Goal: Information Seeking & Learning: Learn about a topic

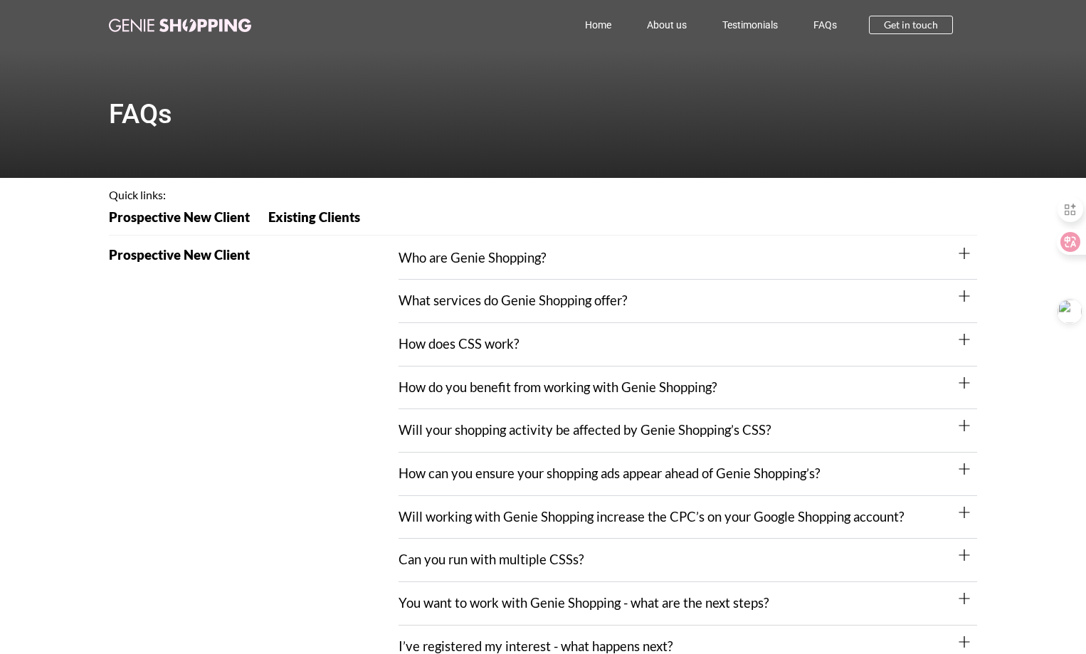
click at [962, 256] on icon at bounding box center [964, 253] width 11 height 11
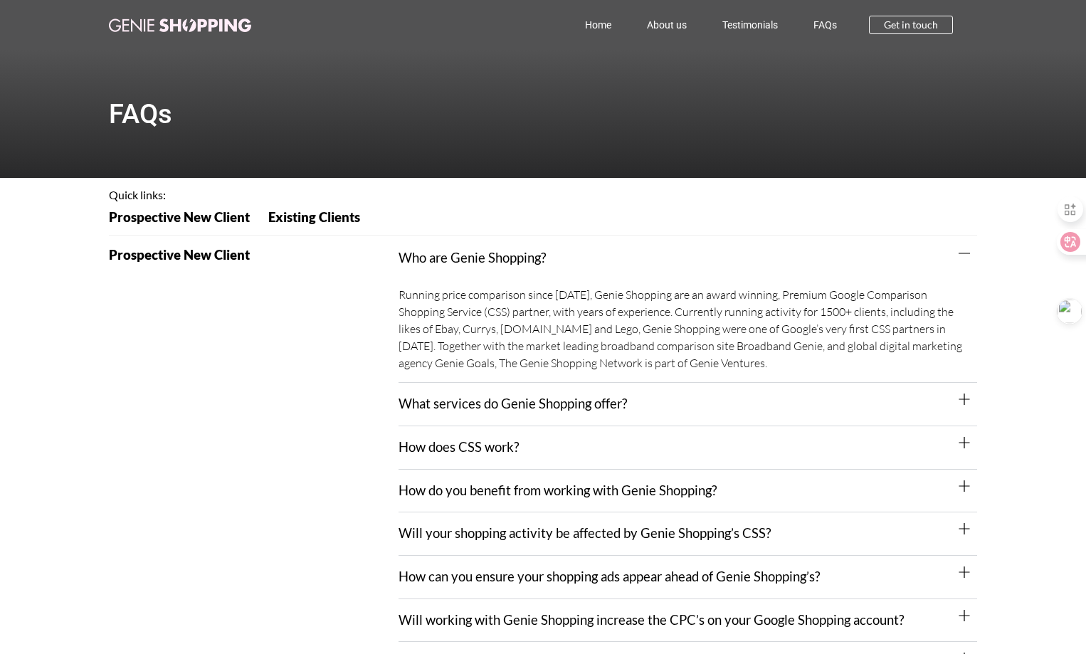
click at [957, 260] on div "Who are Genie Shopping?" at bounding box center [688, 258] width 579 height 43
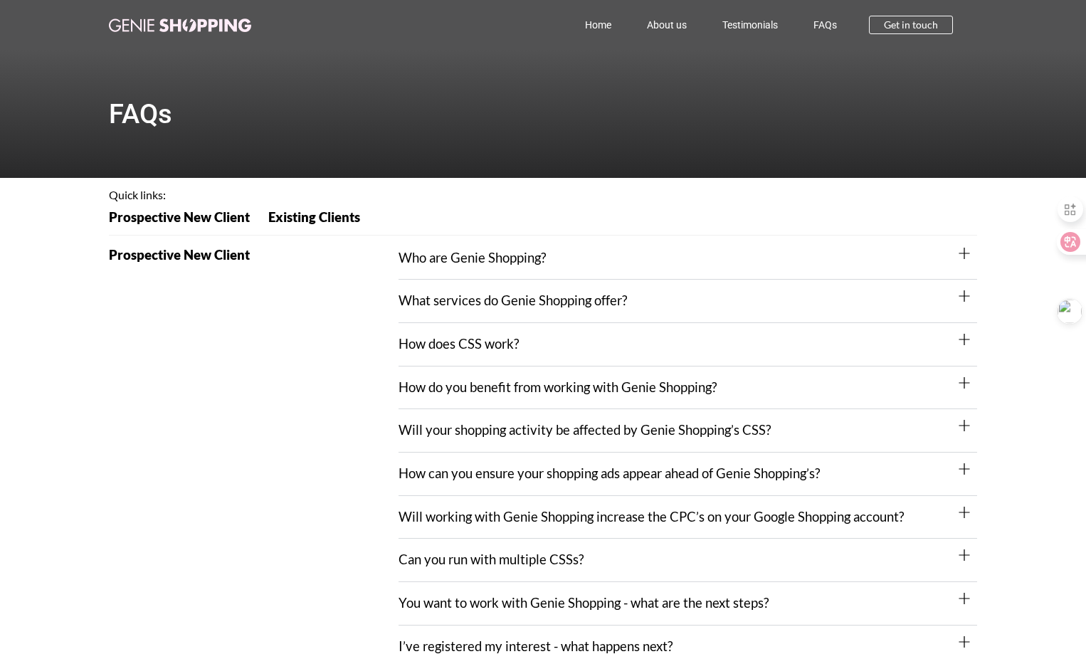
click at [685, 260] on div "Who are Genie Shopping?" at bounding box center [688, 258] width 579 height 43
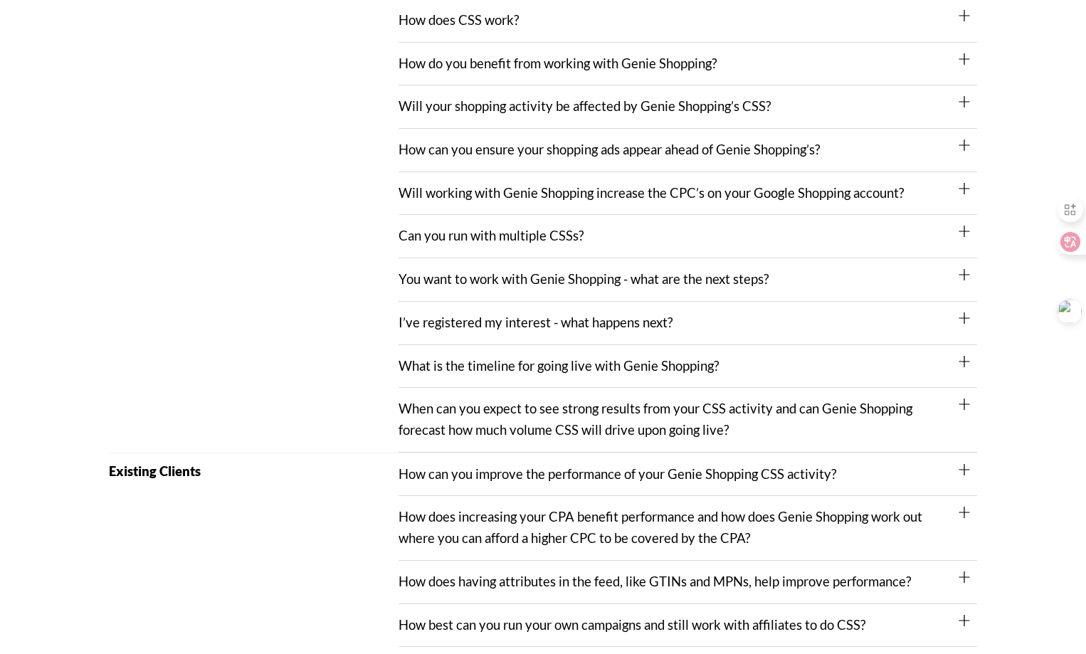
scroll to position [285, 0]
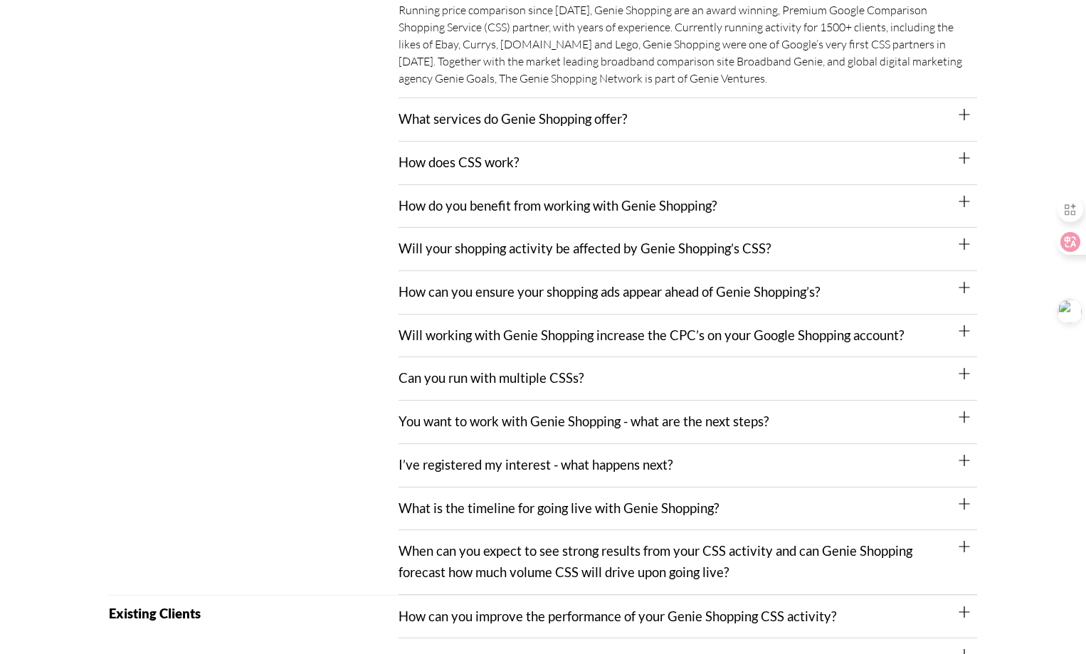
click at [965, 114] on icon at bounding box center [964, 114] width 11 height 11
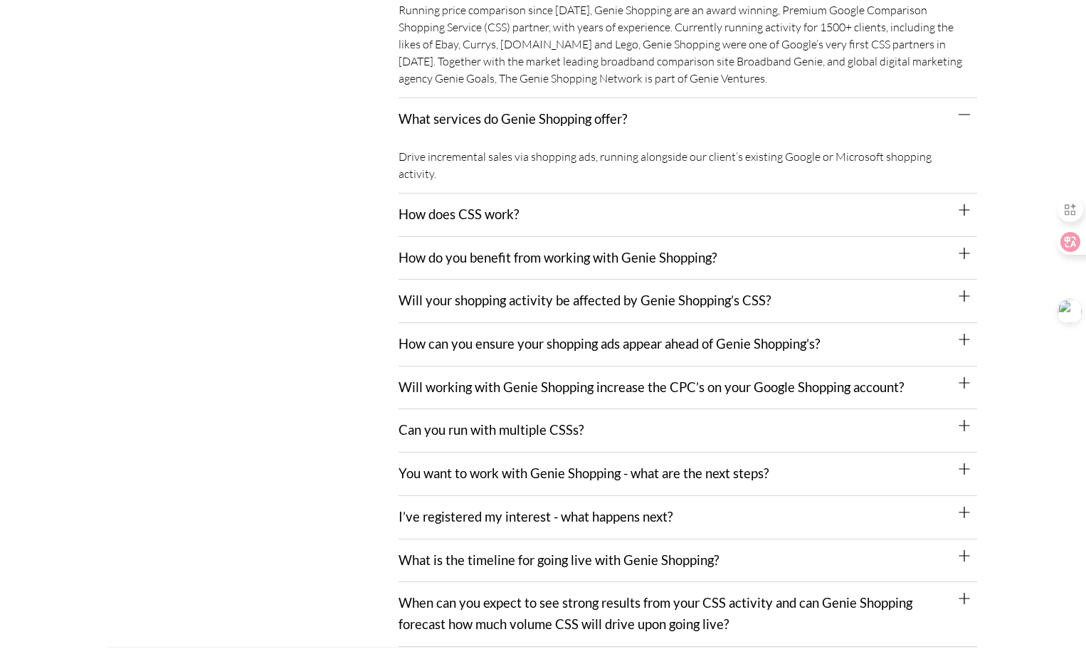
click at [959, 204] on icon at bounding box center [964, 209] width 11 height 11
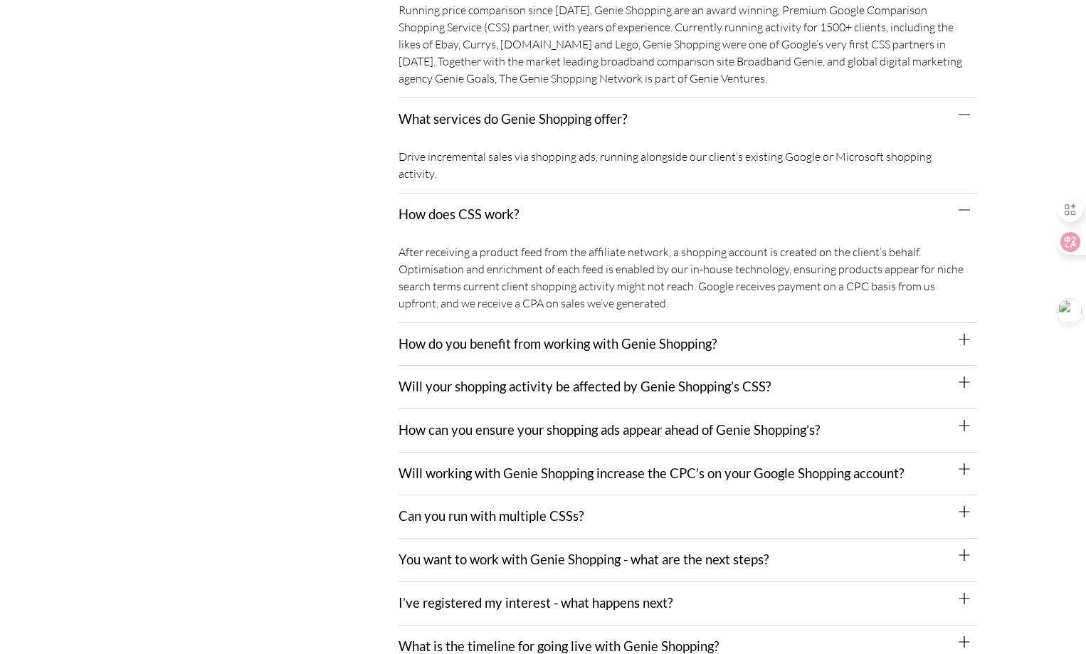
click at [961, 334] on icon at bounding box center [964, 339] width 11 height 11
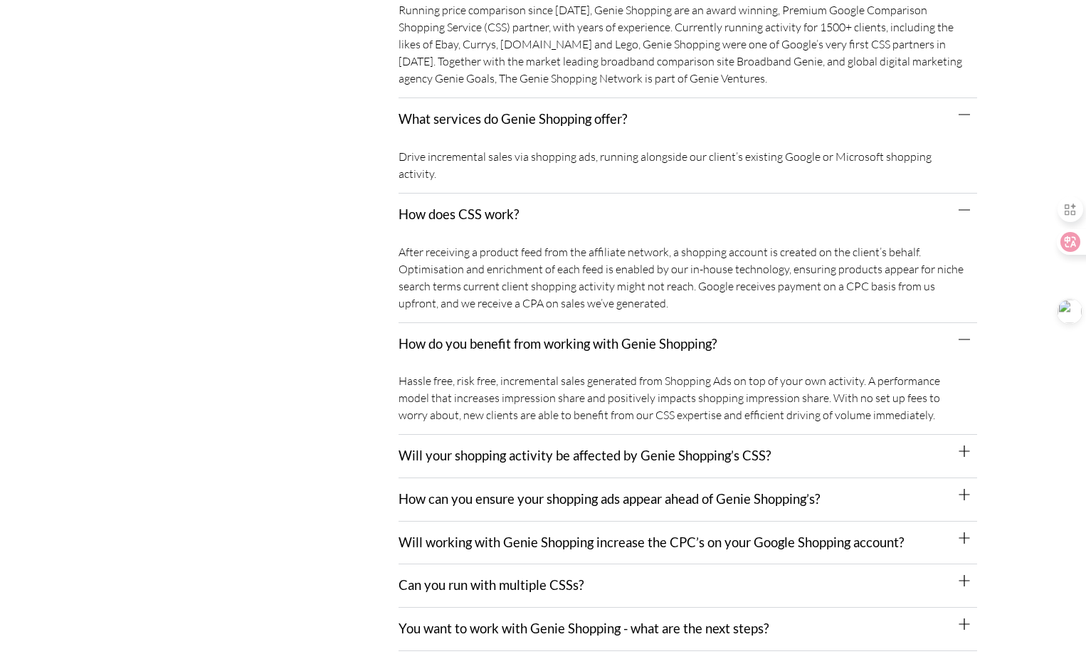
click at [963, 446] on icon at bounding box center [964, 451] width 11 height 11
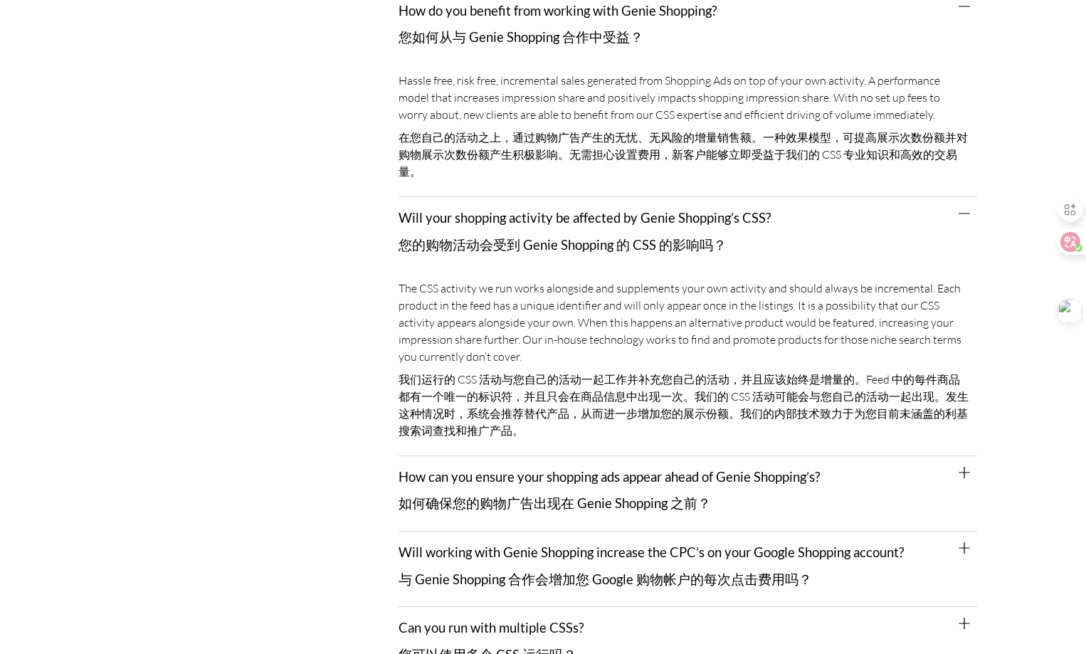
scroll to position [925, 0]
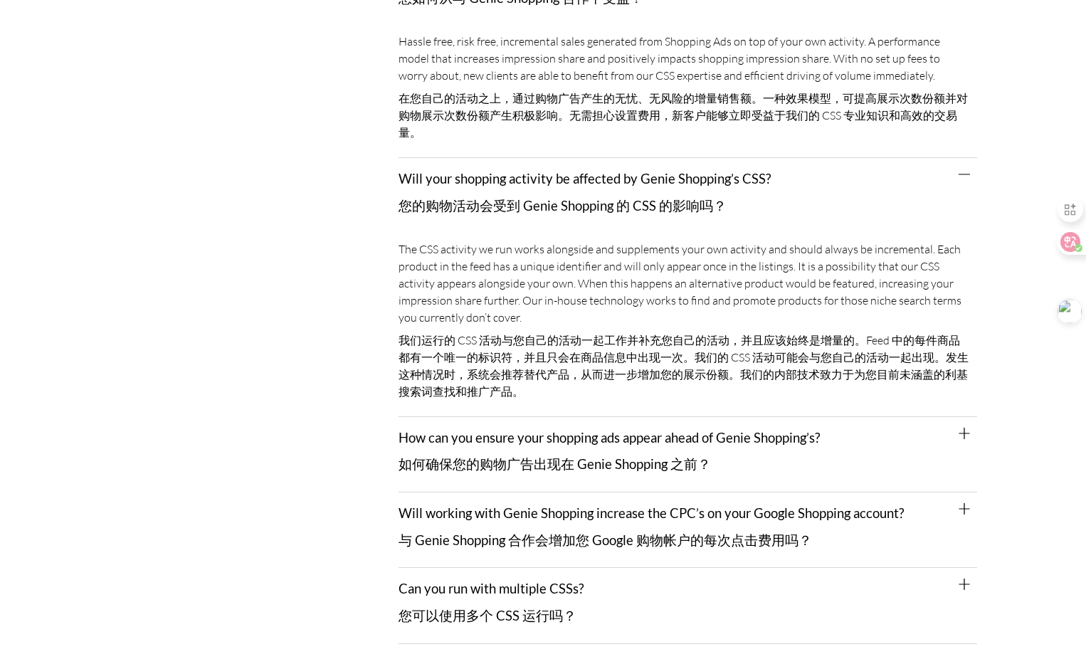
click at [964, 428] on icon at bounding box center [964, 433] width 11 height 11
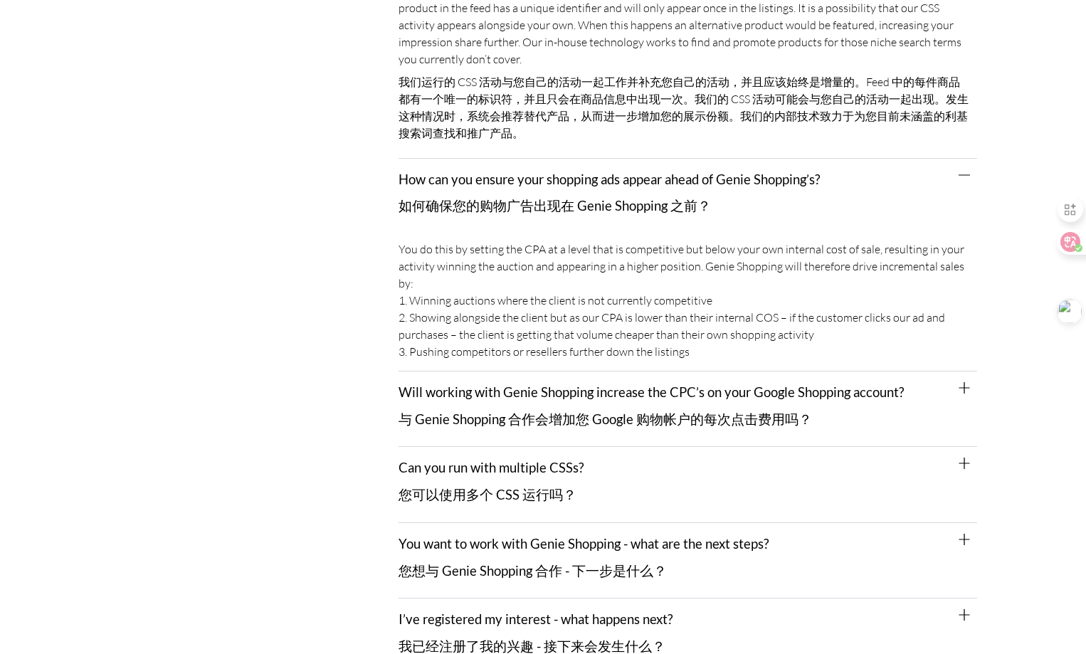
scroll to position [1210, 0]
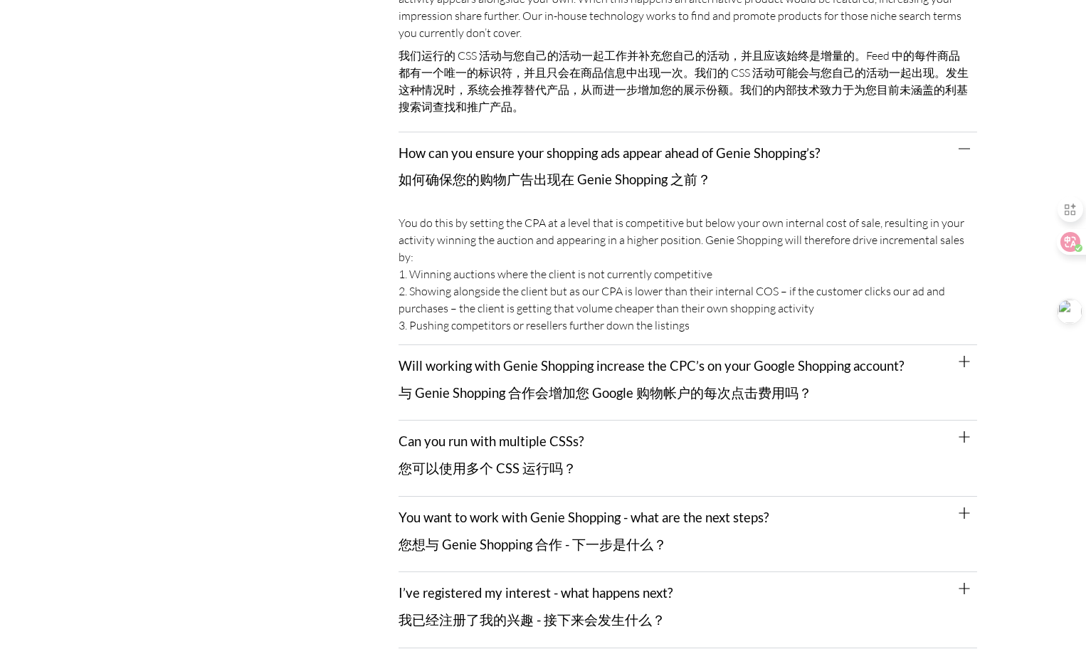
click at [965, 356] on icon at bounding box center [964, 361] width 11 height 11
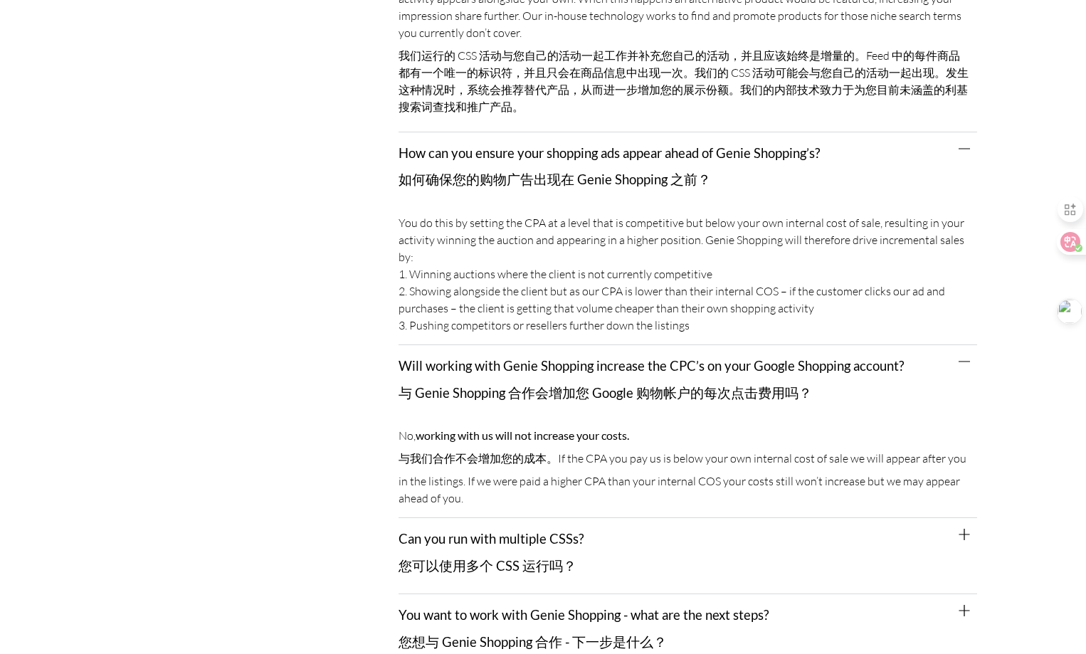
click at [965, 497] on div "No, working with us will not increase your costs. 与我们合作不会增加您的成本。 If the CPA you…" at bounding box center [688, 469] width 579 height 98
click at [966, 529] on icon at bounding box center [964, 534] width 11 height 11
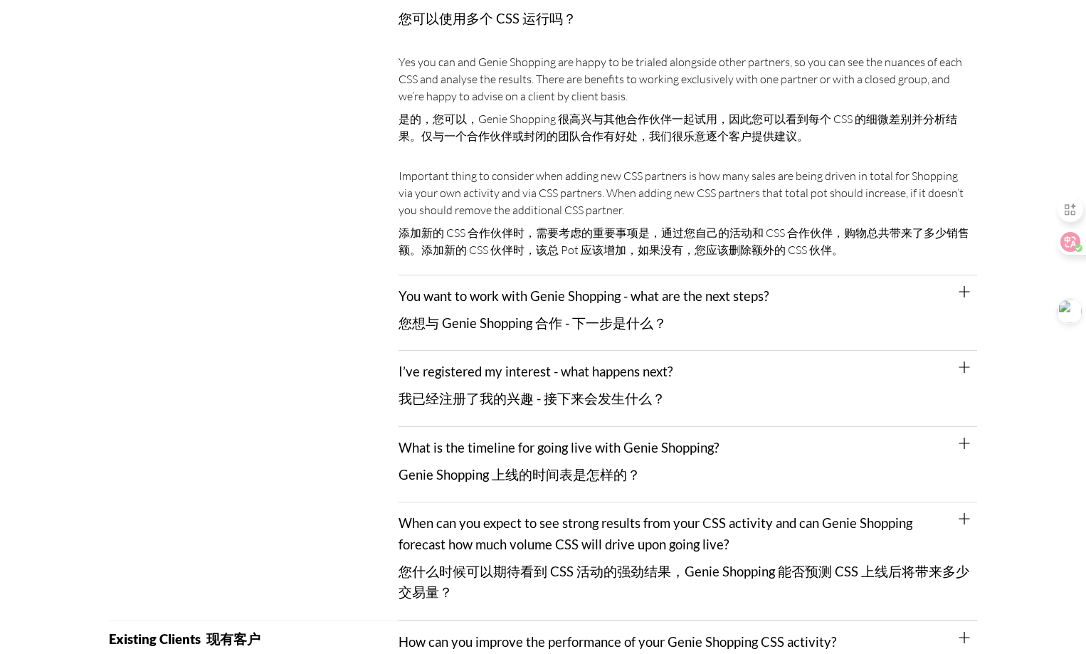
scroll to position [1566, 0]
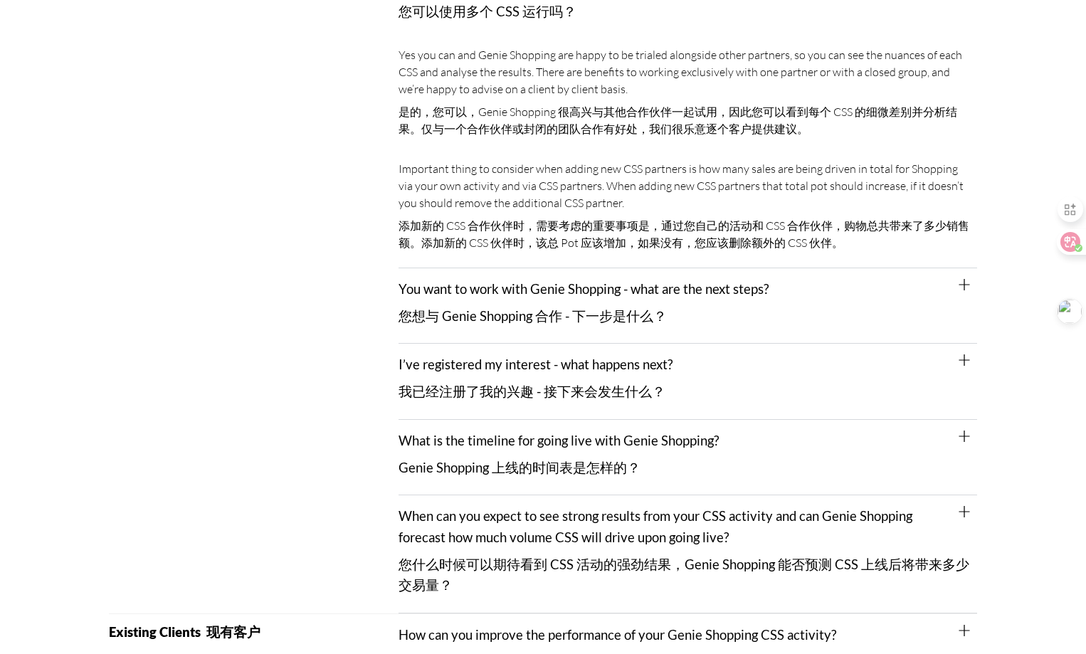
click at [961, 279] on icon at bounding box center [964, 284] width 11 height 11
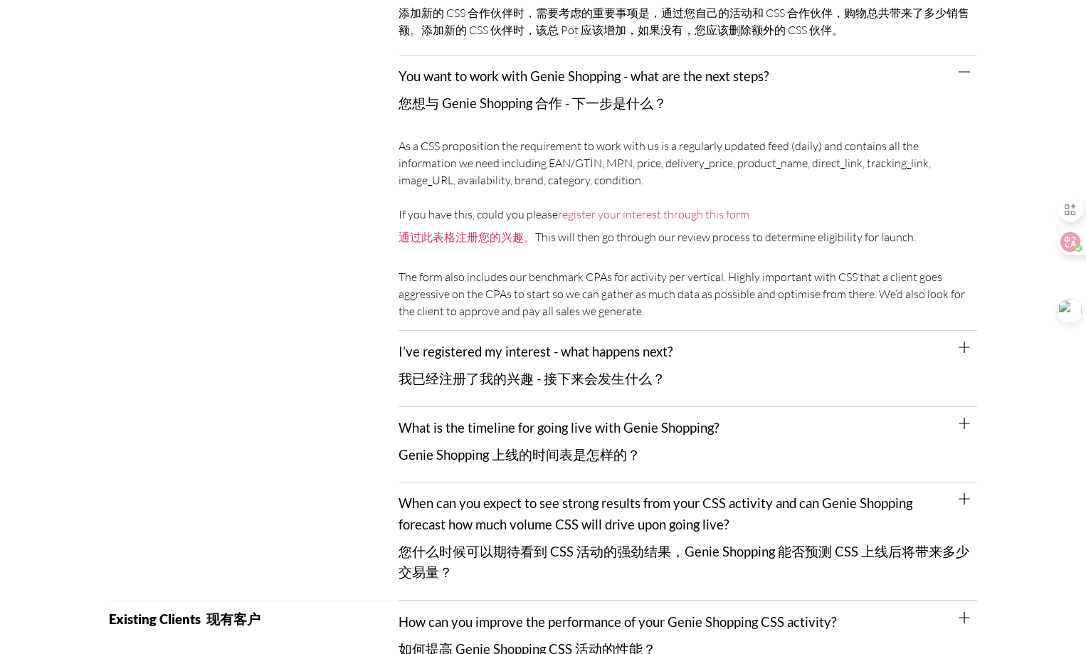
scroll to position [1779, 0]
click at [961, 341] on icon at bounding box center [964, 346] width 11 height 11
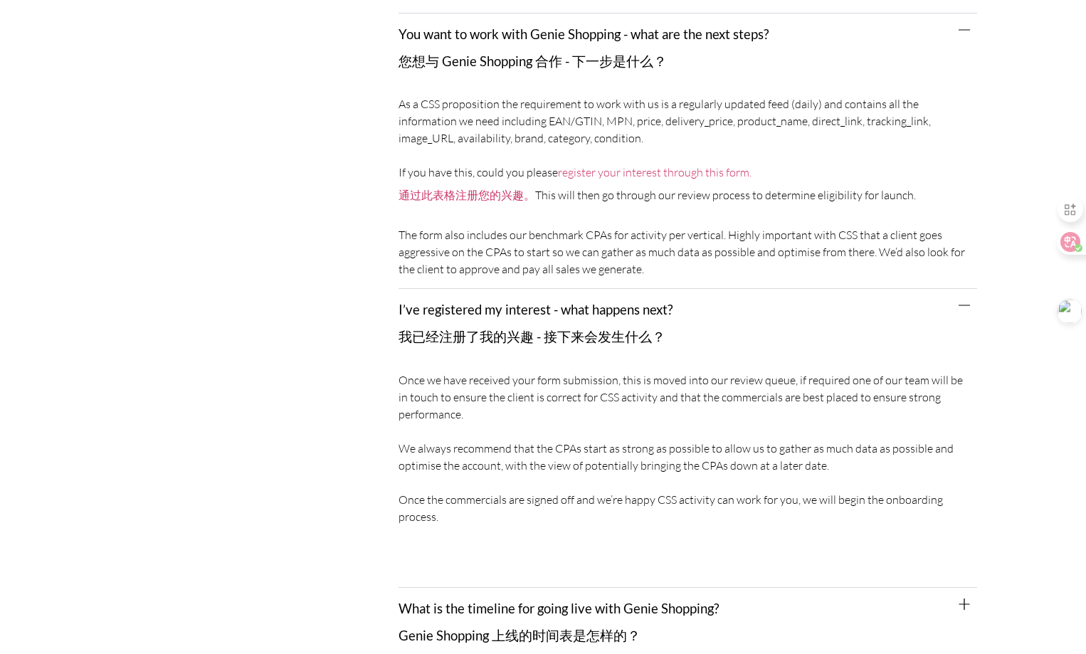
scroll to position [1922, 0]
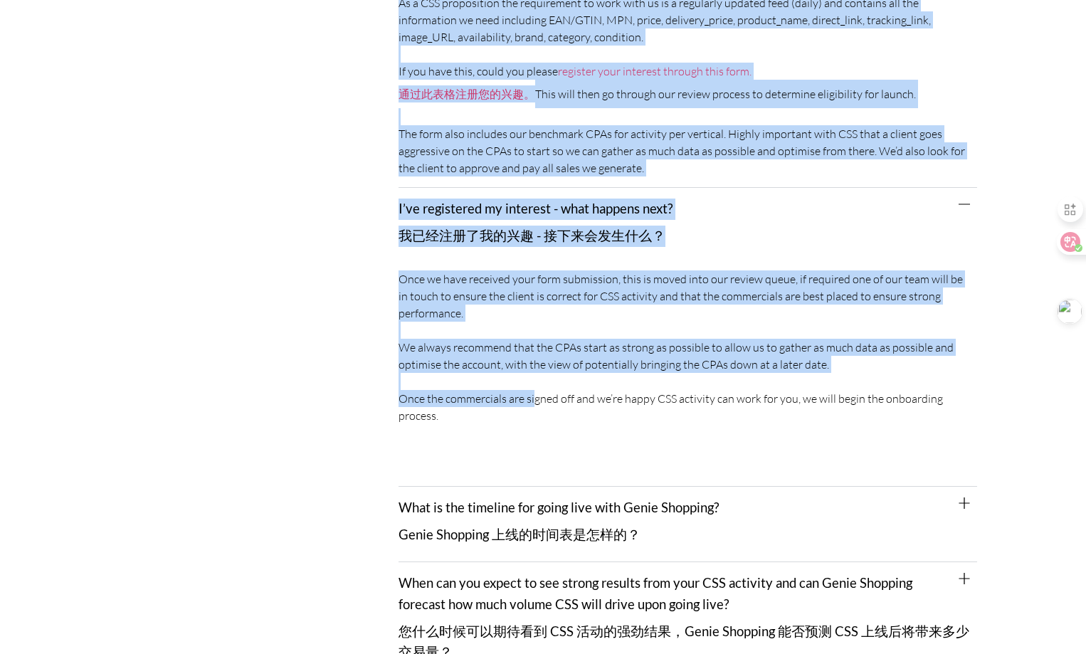
drag, startPoint x: 391, startPoint y: 260, endPoint x: 529, endPoint y: 386, distance: 186.9
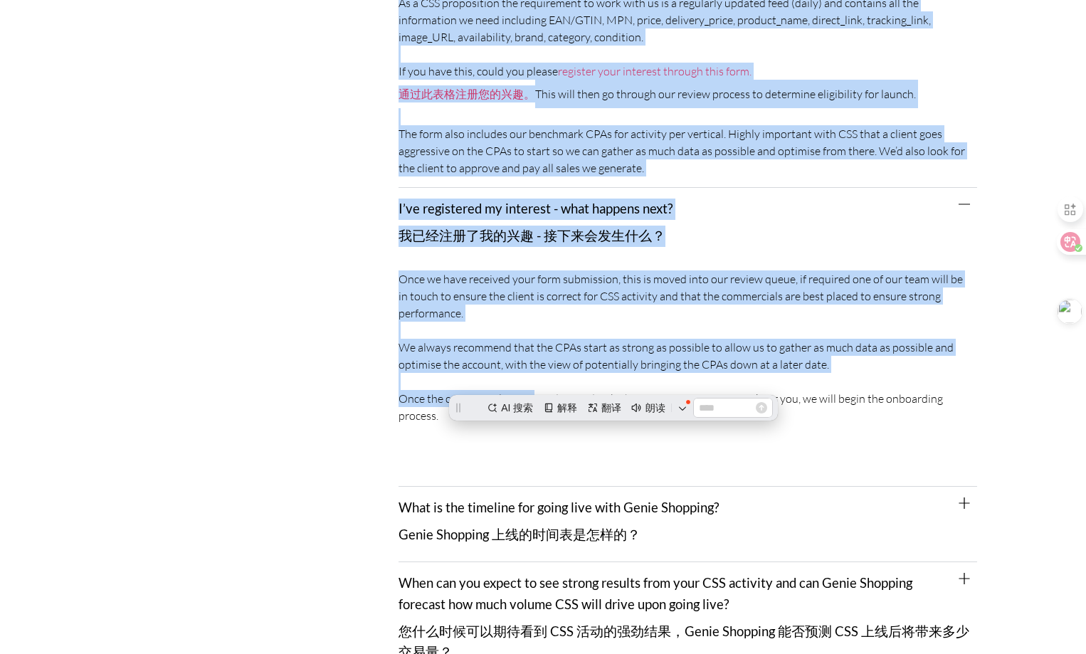
scroll to position [0, 0]
click at [635, 302] on div "Once we have received your form submission, this is moved into our review queue…" at bounding box center [688, 374] width 579 height 223
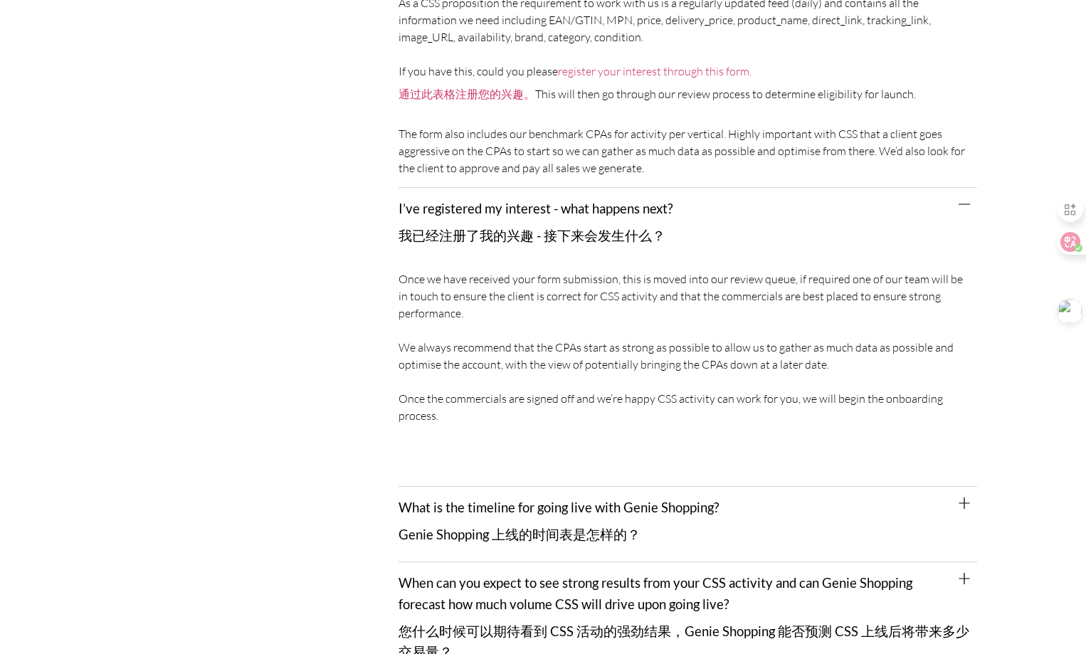
drag, startPoint x: 398, startPoint y: 260, endPoint x: 461, endPoint y: 409, distance: 161.0
click at [461, 399] on div "Once we have received your form submission, this is moved into our review queue…" at bounding box center [688, 374] width 579 height 223
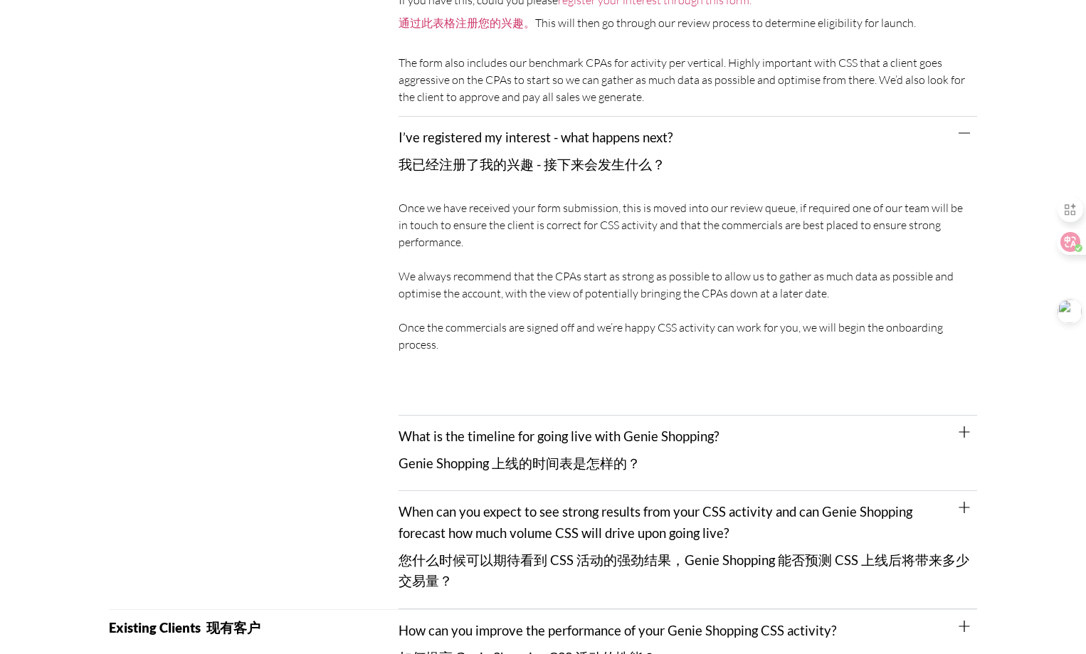
scroll to position [2135, 0]
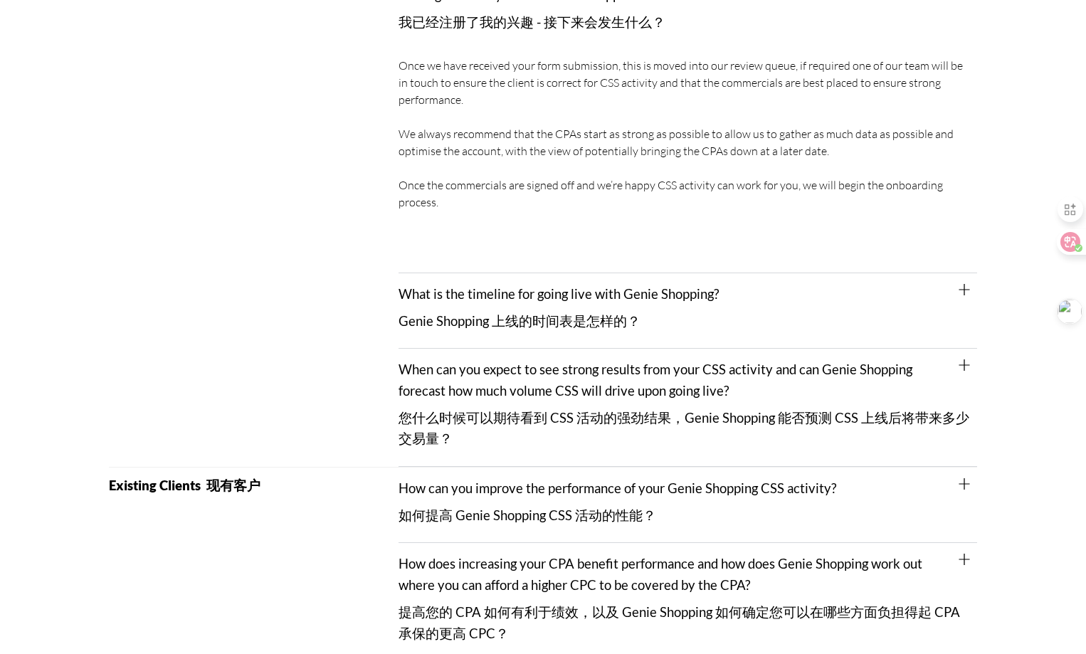
click at [957, 277] on div "What is the timeline for going live with Genie Shopping? Genie Shopping 上线的时间表是…" at bounding box center [688, 310] width 579 height 75
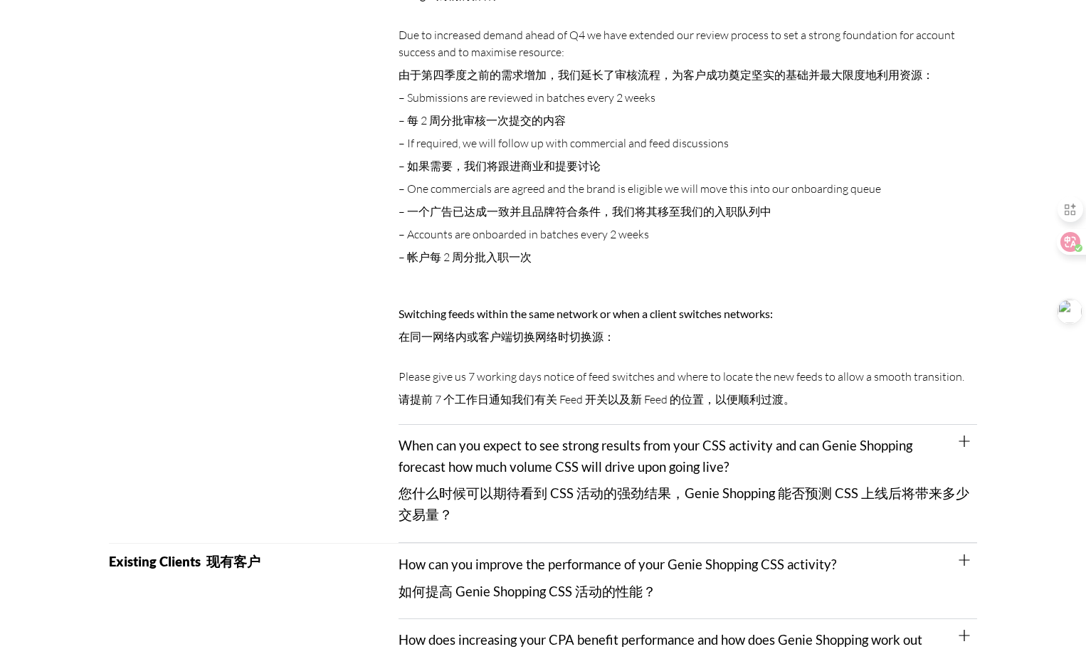
scroll to position [2064, 0]
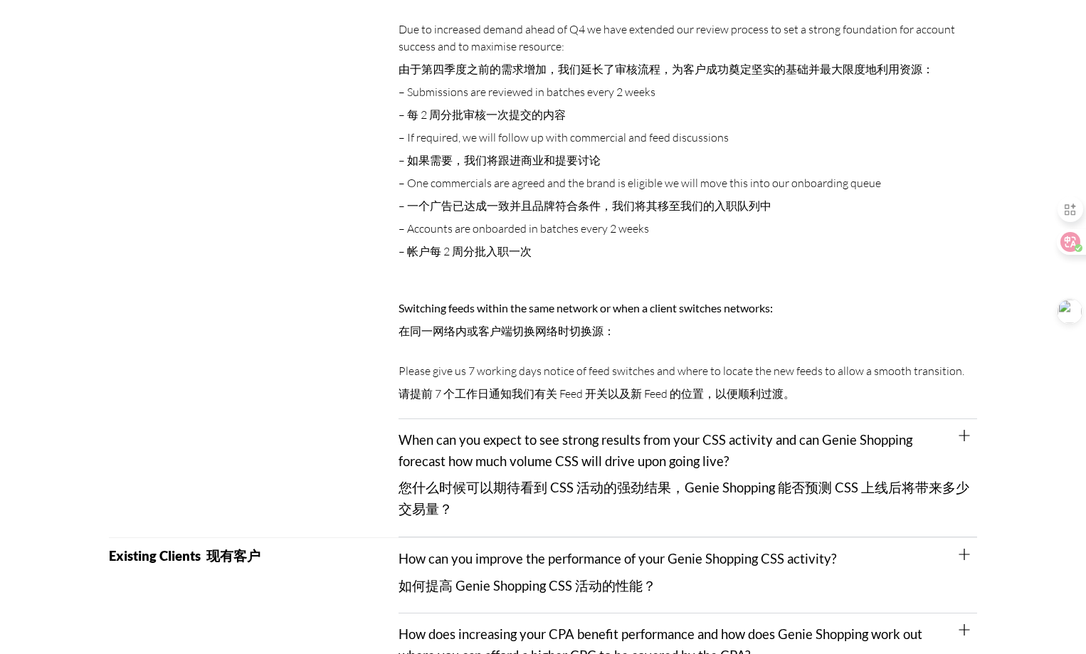
click at [964, 430] on icon at bounding box center [964, 435] width 11 height 11
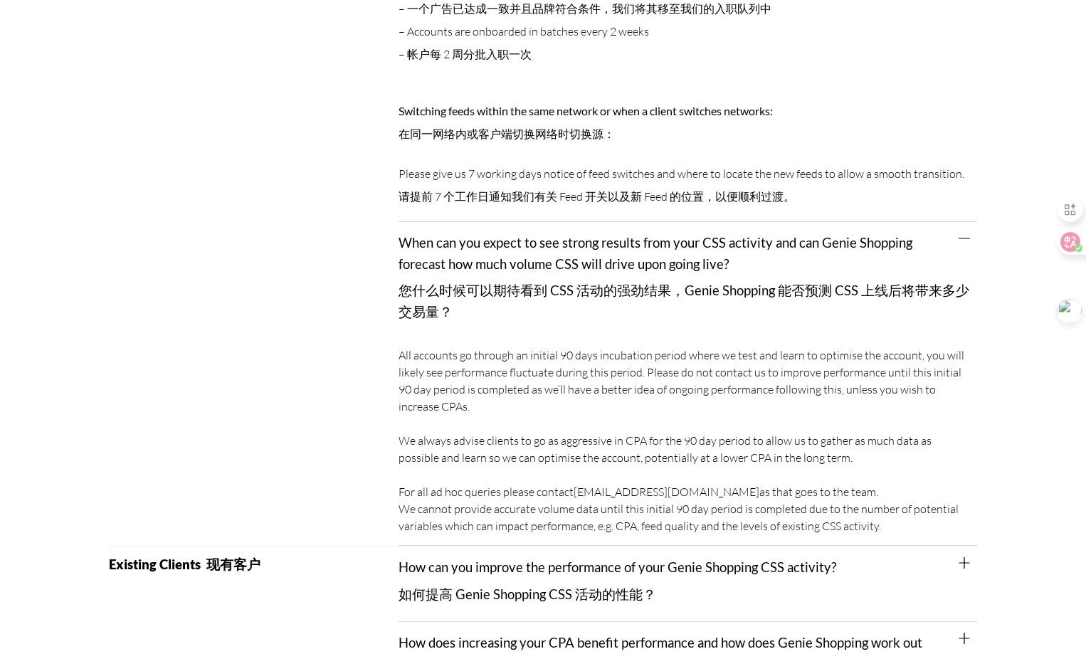
scroll to position [2277, 0]
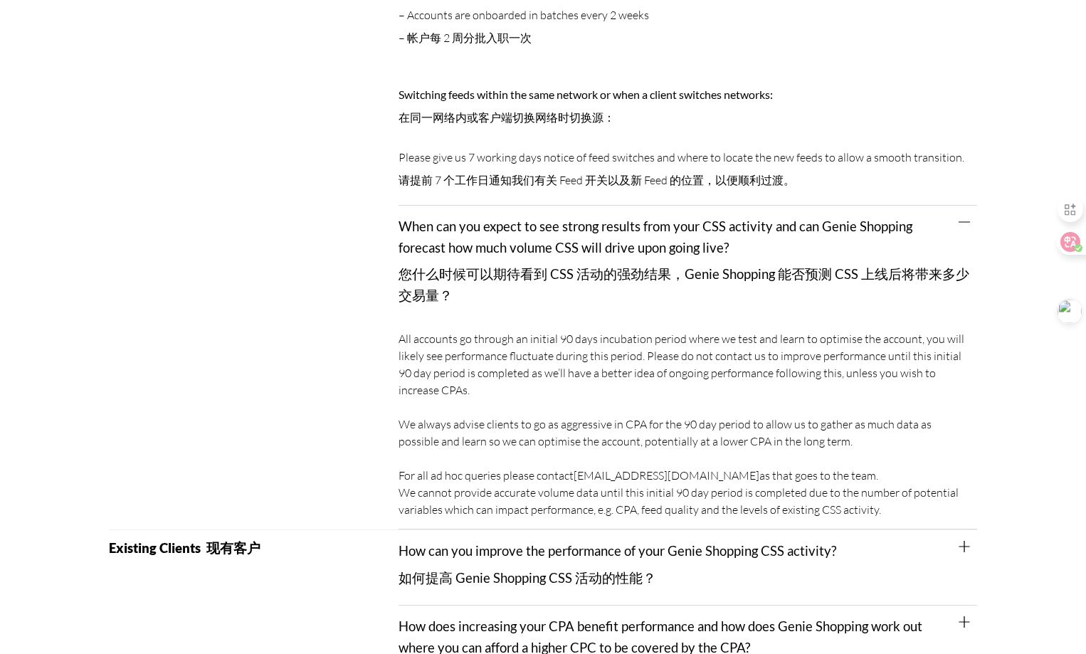
drag, startPoint x: 416, startPoint y: 325, endPoint x: 880, endPoint y: 493, distance: 493.7
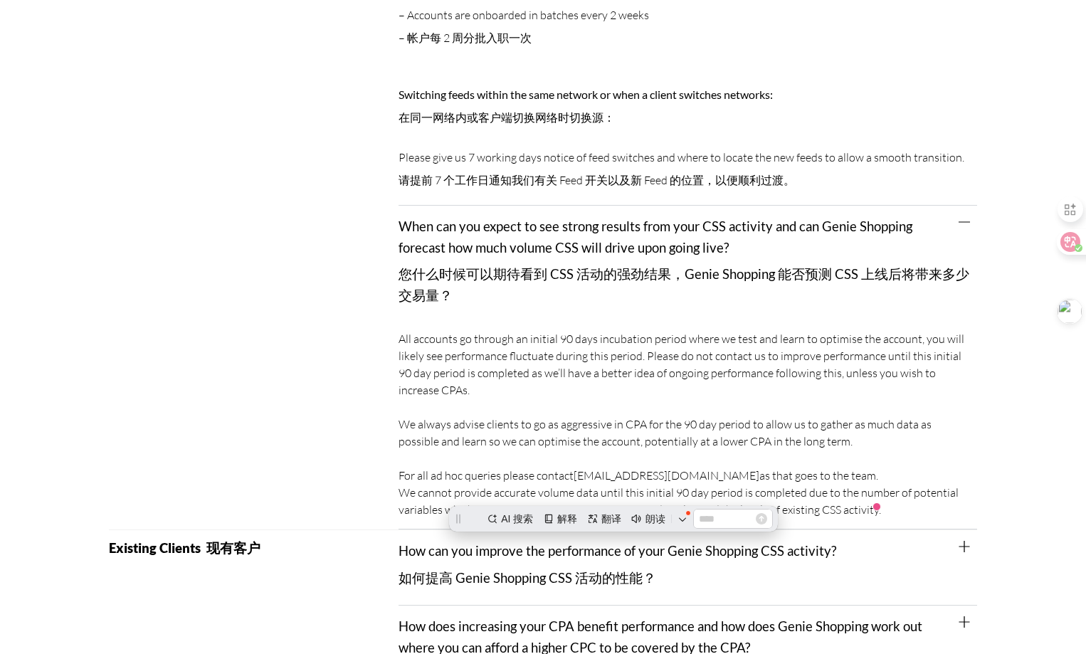
drag, startPoint x: 245, startPoint y: 397, endPoint x: 269, endPoint y: 399, distance: 24.3
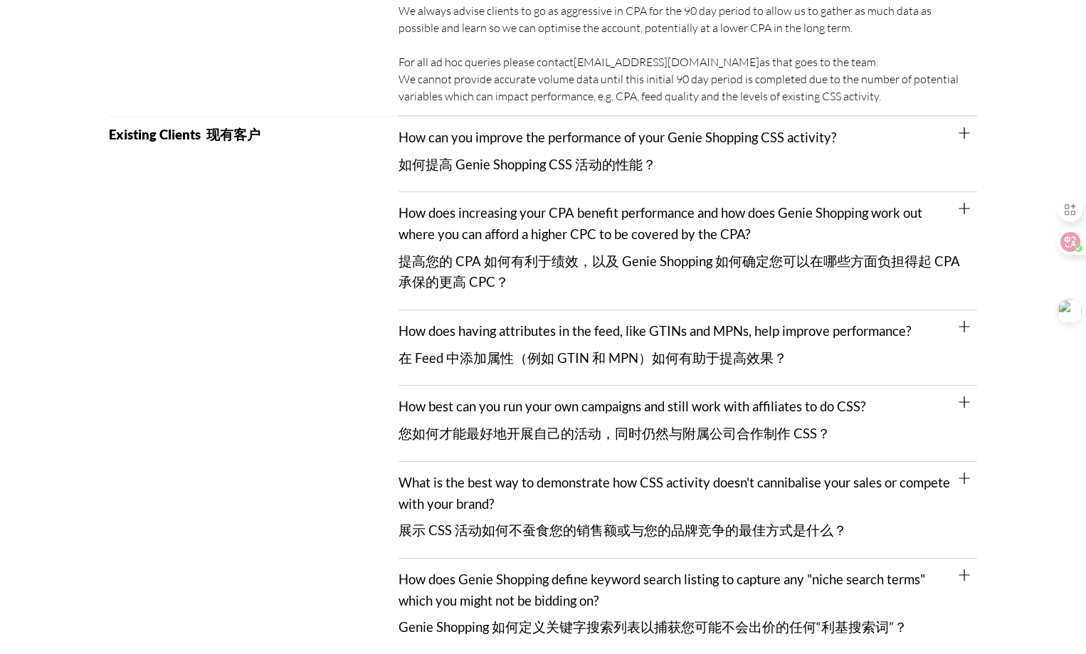
scroll to position [3772, 0]
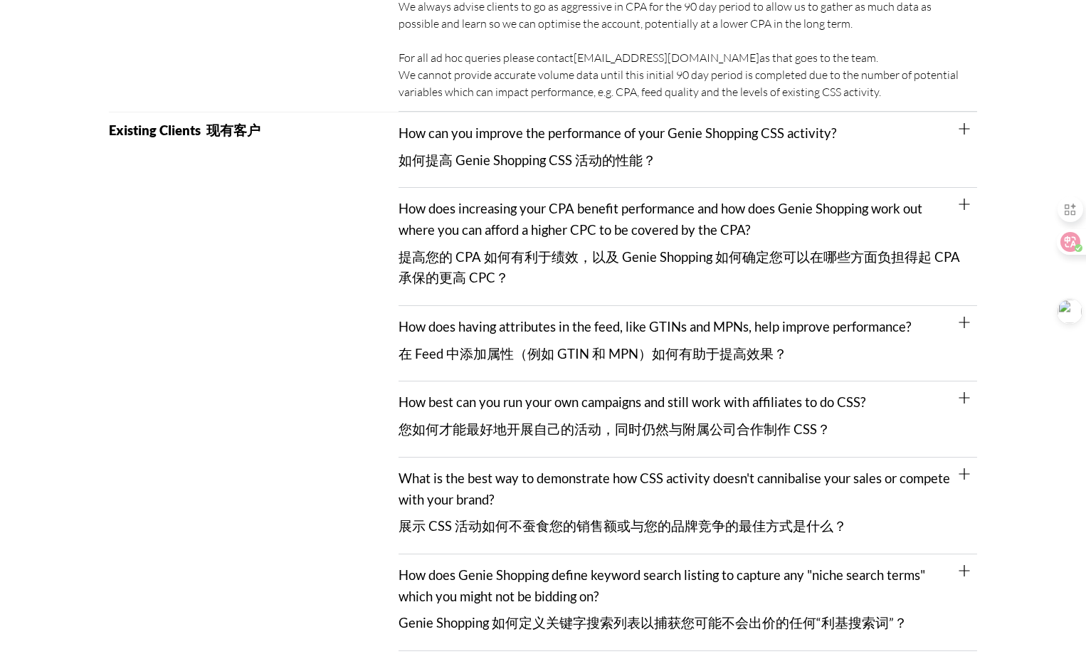
click at [964, 123] on icon at bounding box center [964, 128] width 11 height 11
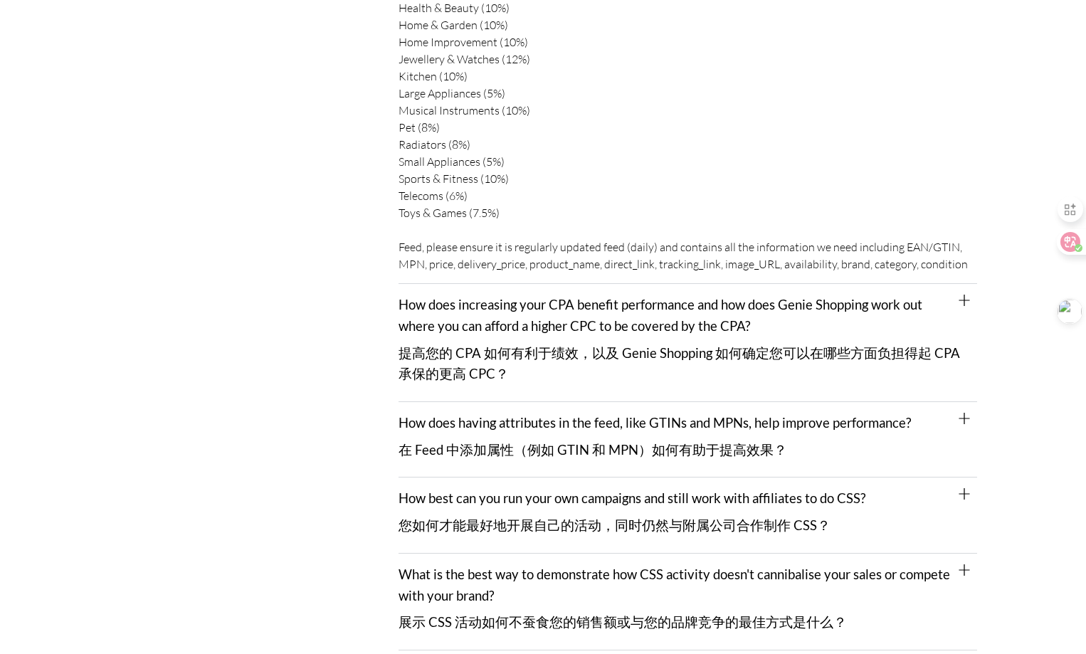
scroll to position [4484, 0]
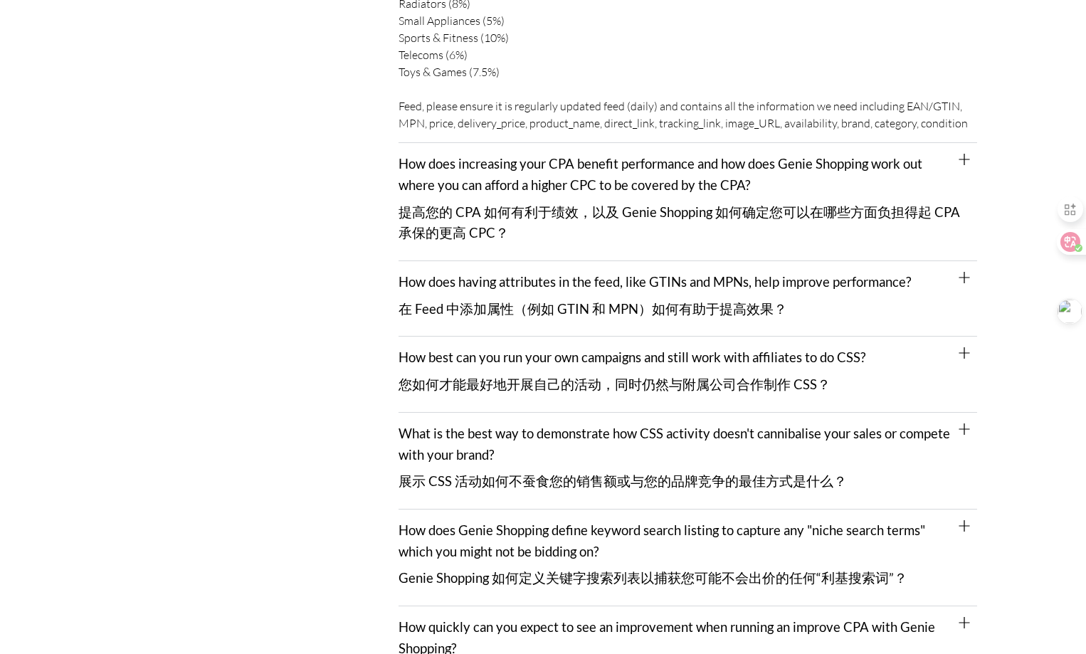
click at [959, 143] on div "How does increasing your CPA benefit performance and how does Genie Shopping wo…" at bounding box center [688, 202] width 579 height 118
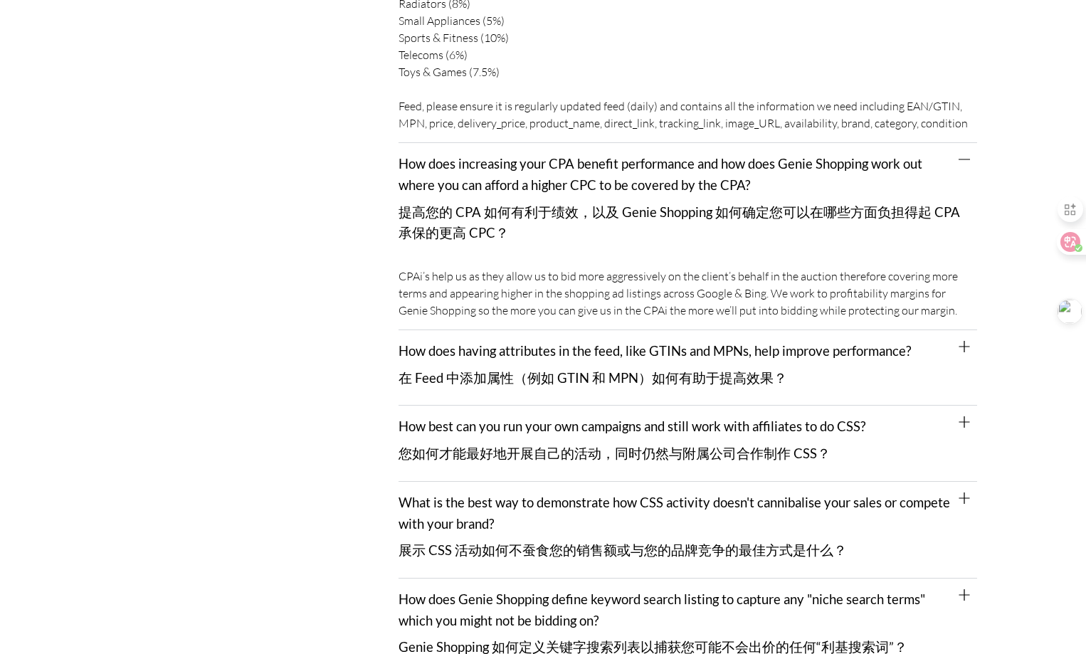
click at [962, 341] on icon at bounding box center [964, 346] width 11 height 11
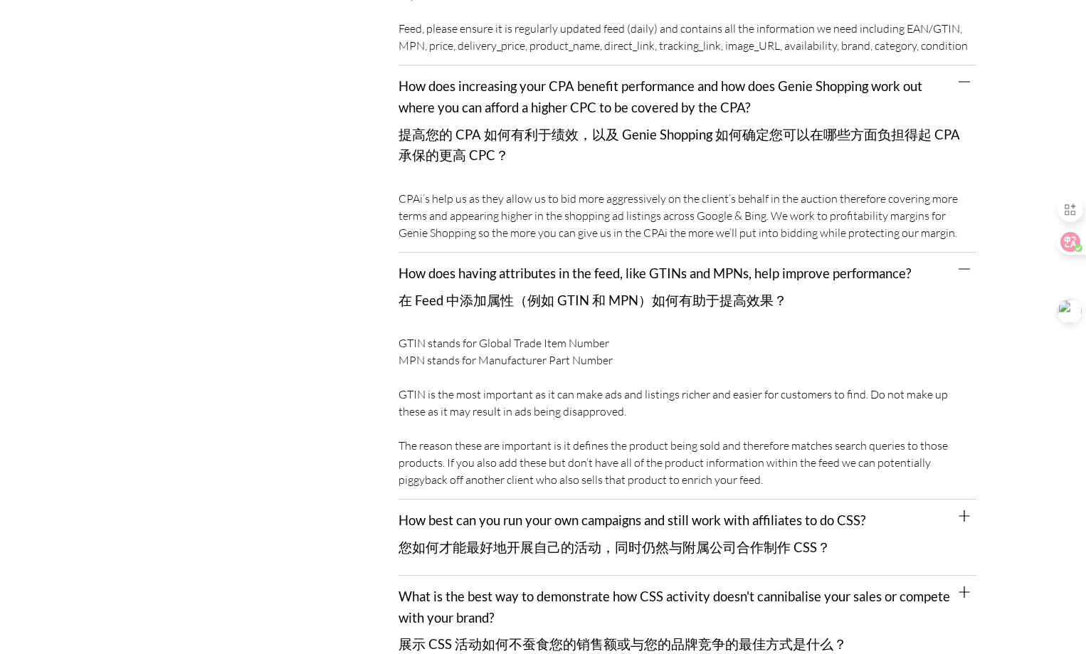
scroll to position [4768, 0]
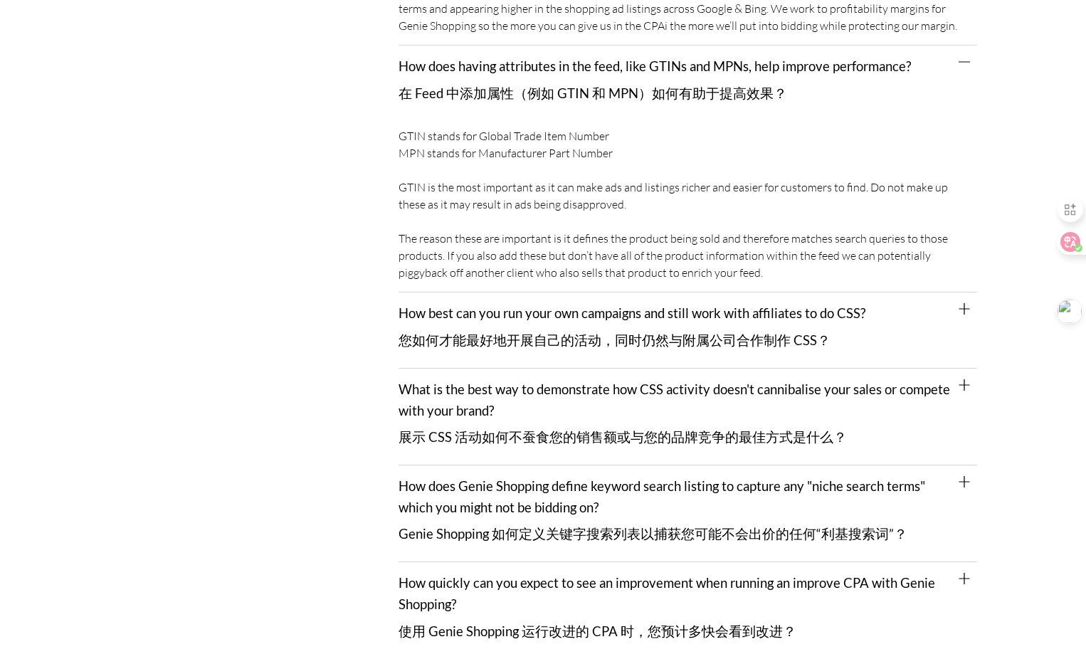
click at [961, 303] on span at bounding box center [964, 310] width 11 height 14
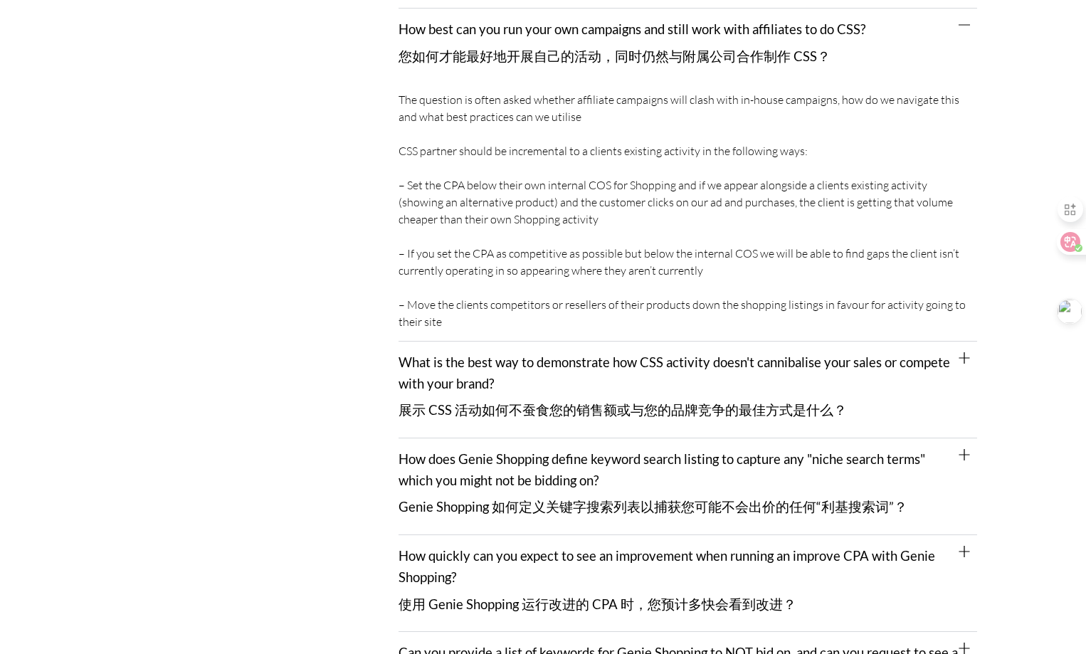
scroll to position [5053, 0]
click at [964, 352] on span at bounding box center [964, 359] width 11 height 14
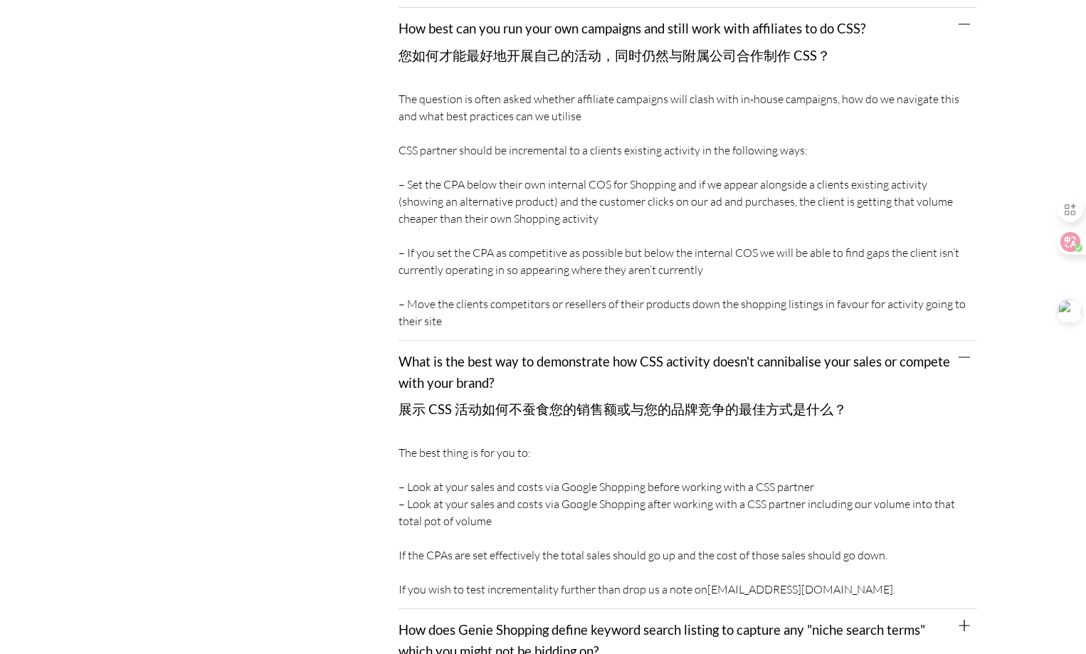
scroll to position [5266, 0]
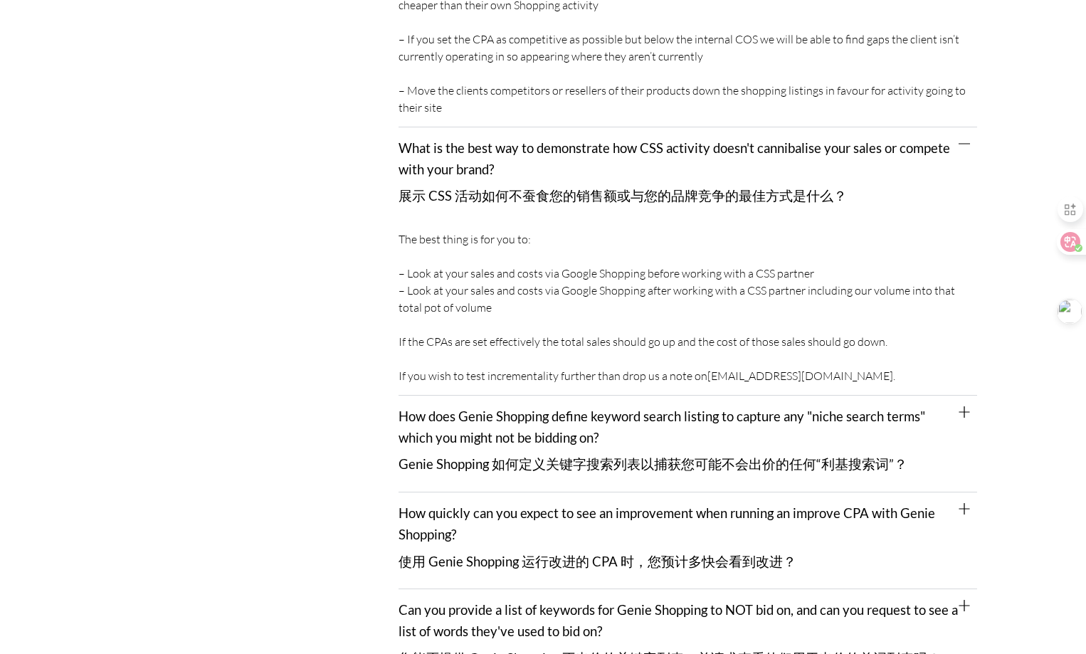
click at [966, 406] on icon at bounding box center [964, 411] width 11 height 11
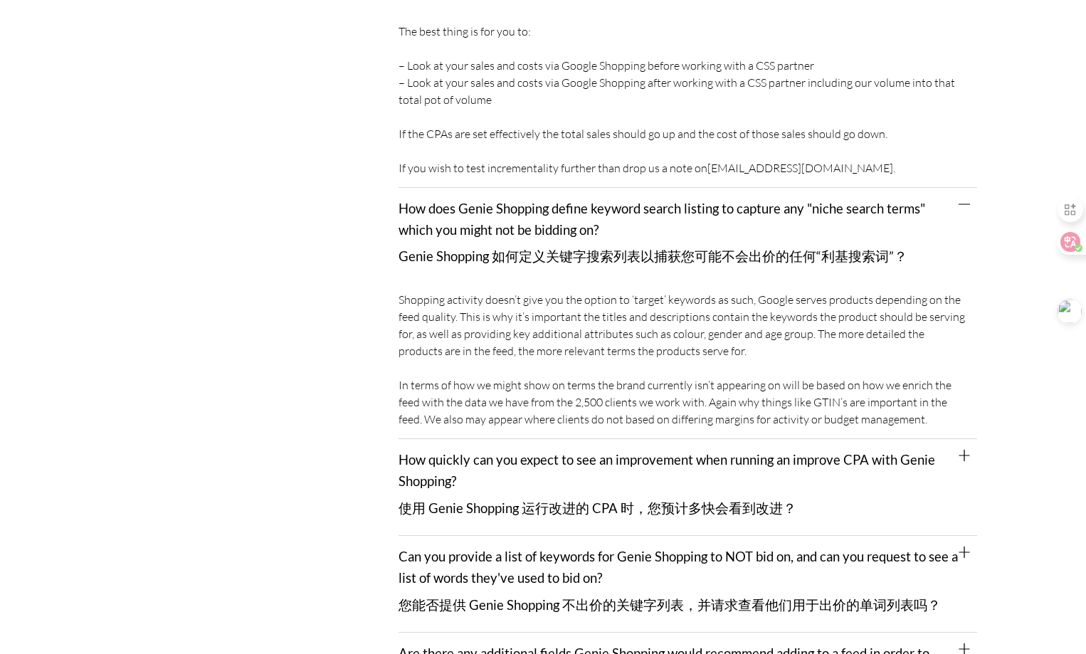
scroll to position [5480, 0]
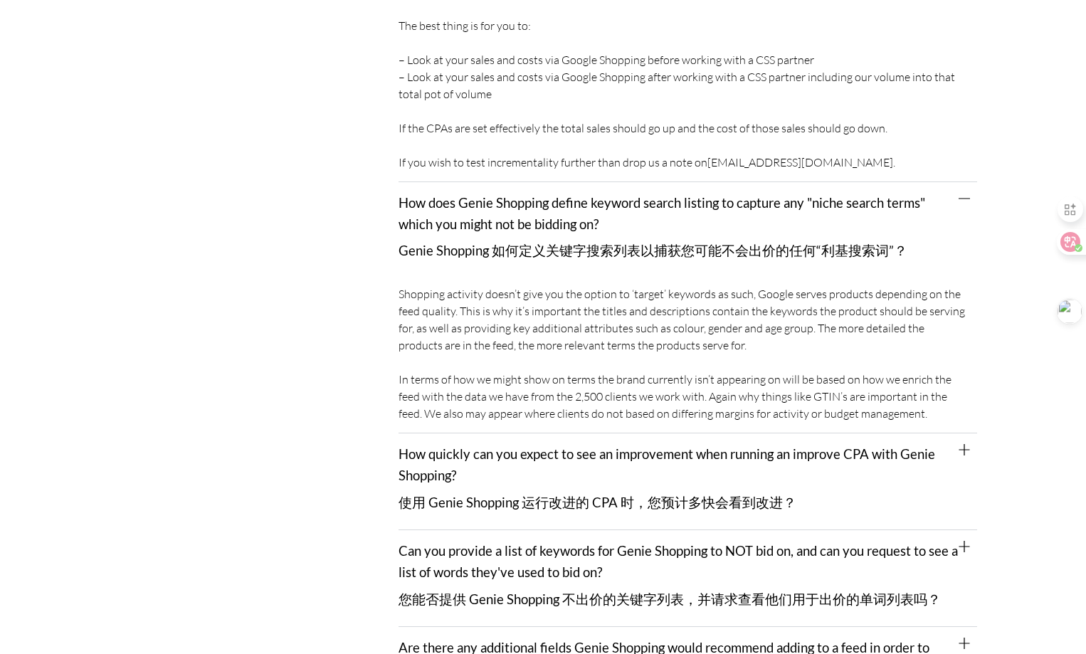
click at [963, 444] on span at bounding box center [964, 451] width 11 height 14
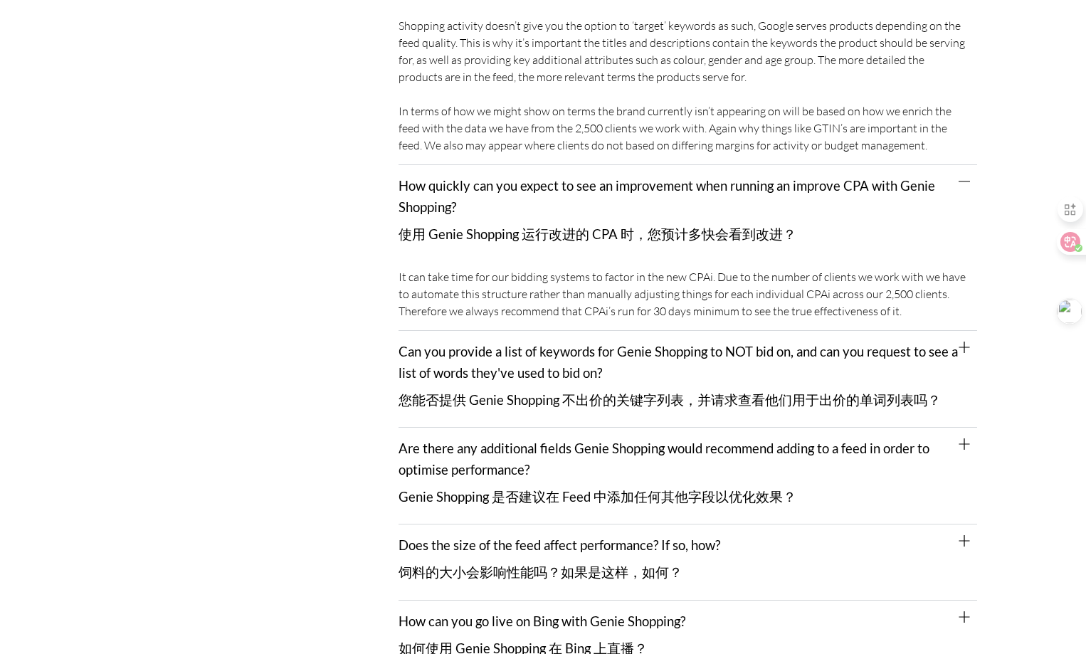
scroll to position [5765, 0]
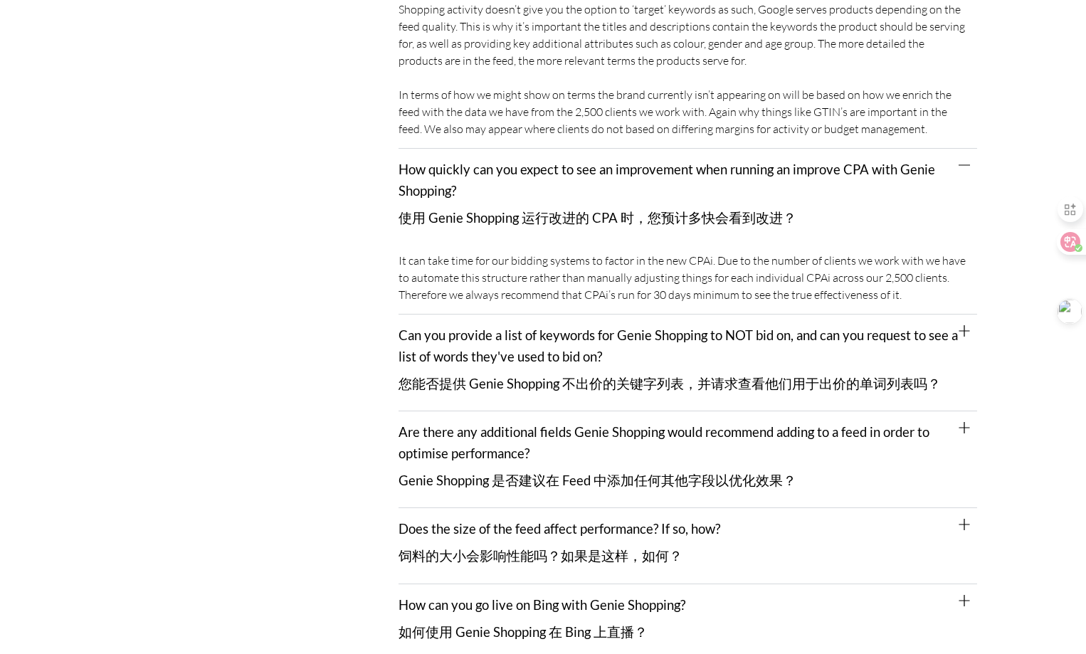
click at [959, 325] on icon at bounding box center [964, 330] width 11 height 11
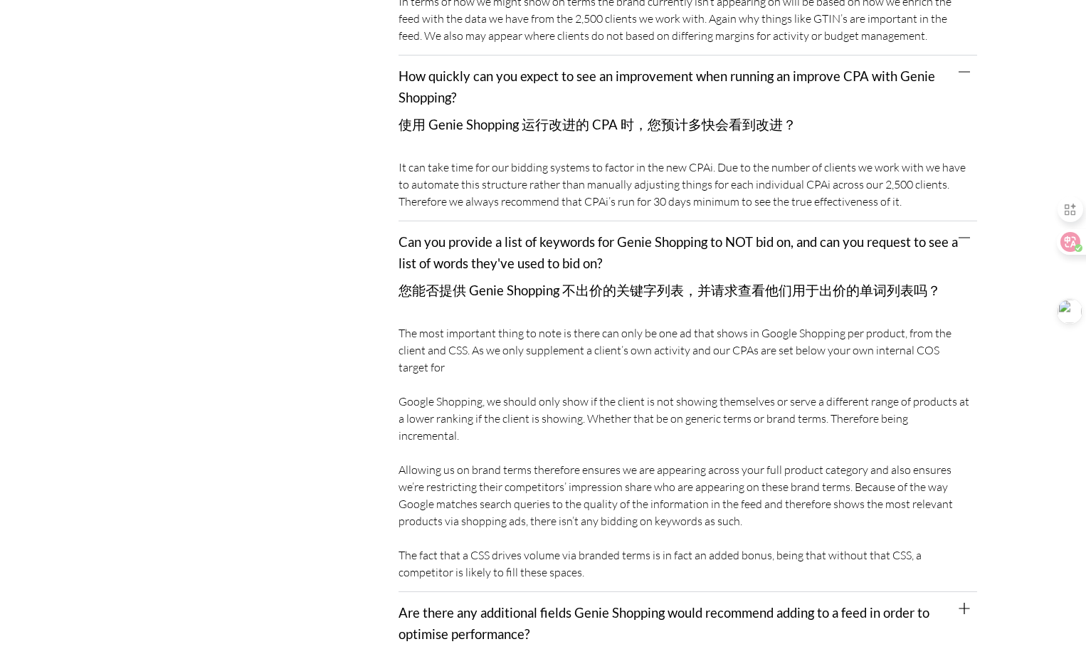
scroll to position [5978, 0]
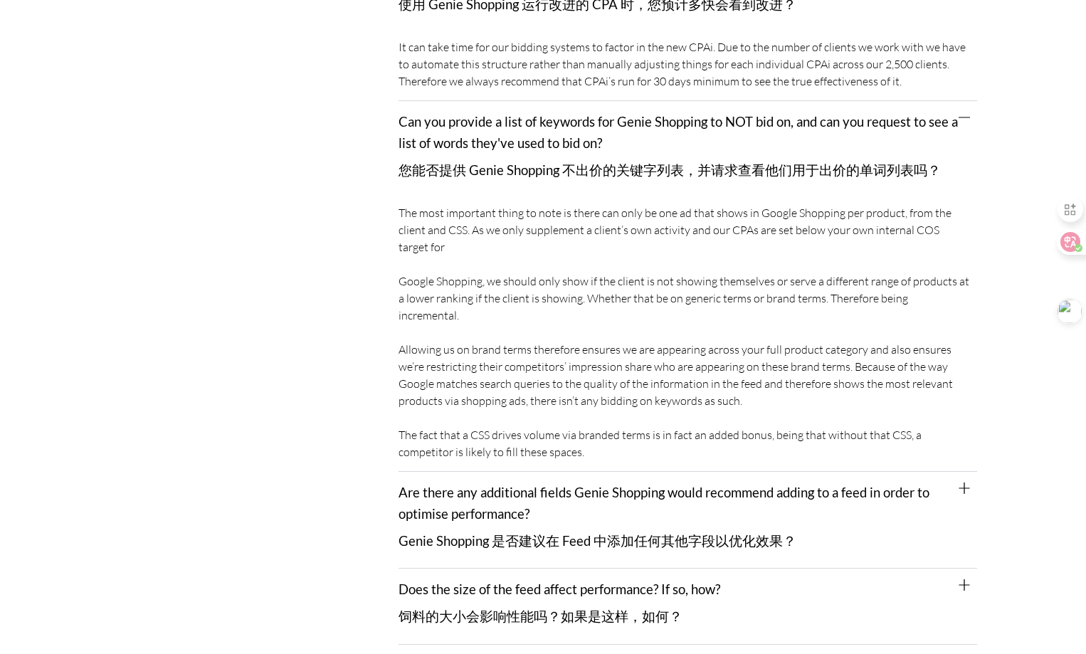
click at [966, 472] on div "Are there any additional fields Genie Shopping would recommend adding to a feed…" at bounding box center [688, 520] width 579 height 97
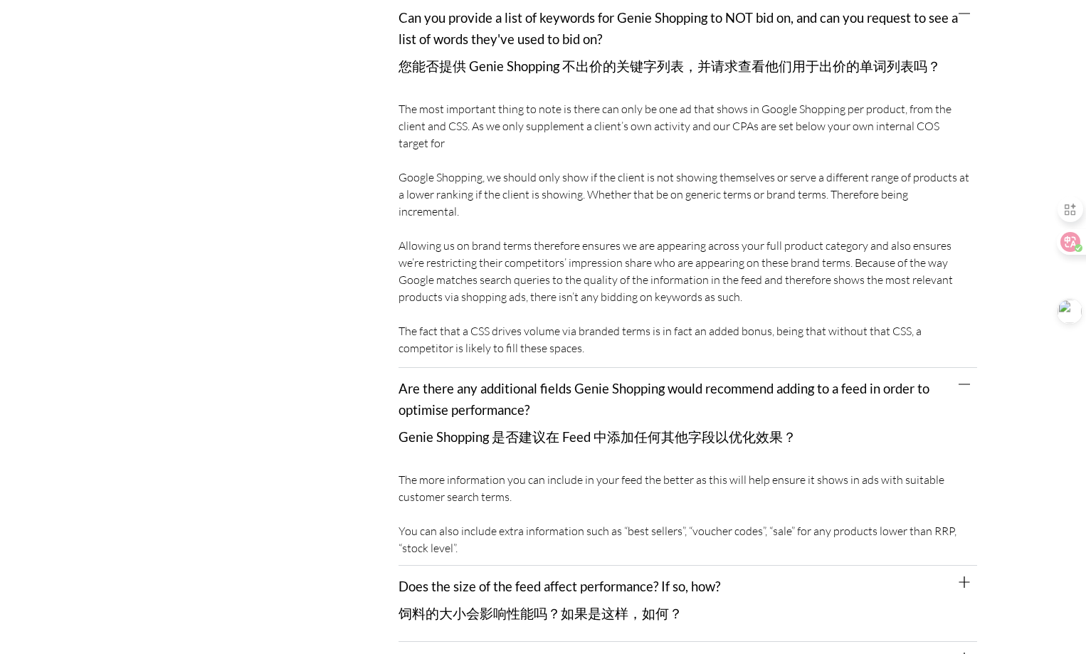
scroll to position [6192, 0]
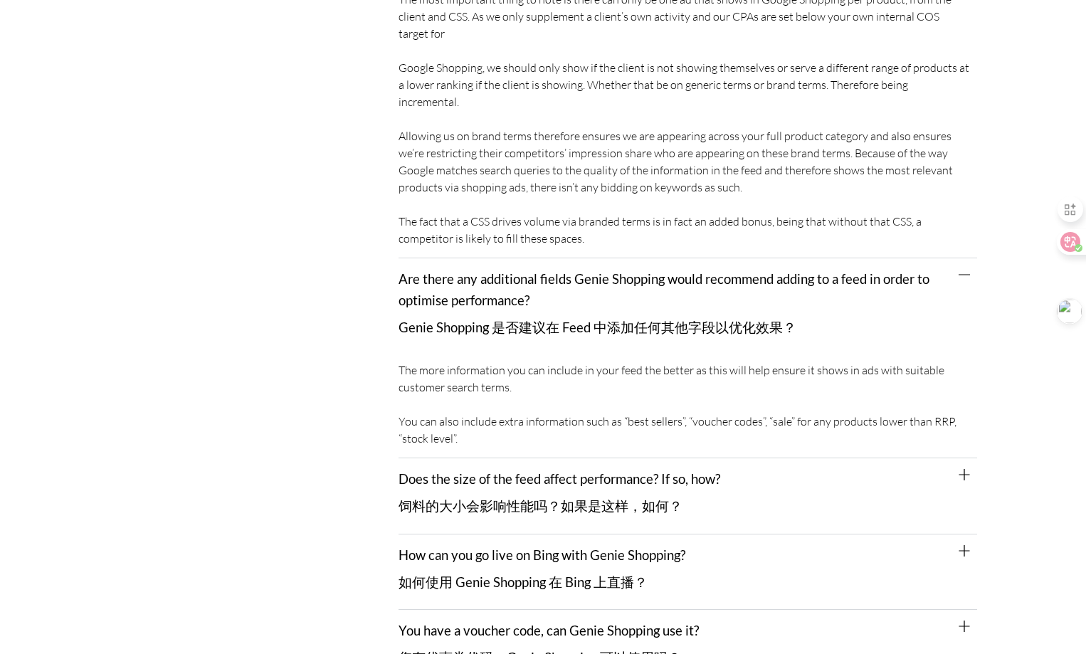
click at [971, 458] on div "Does the size of the feed affect performance? If so, how? 饲料的大小会影响性能吗？如果是这样，如何？" at bounding box center [688, 495] width 579 height 75
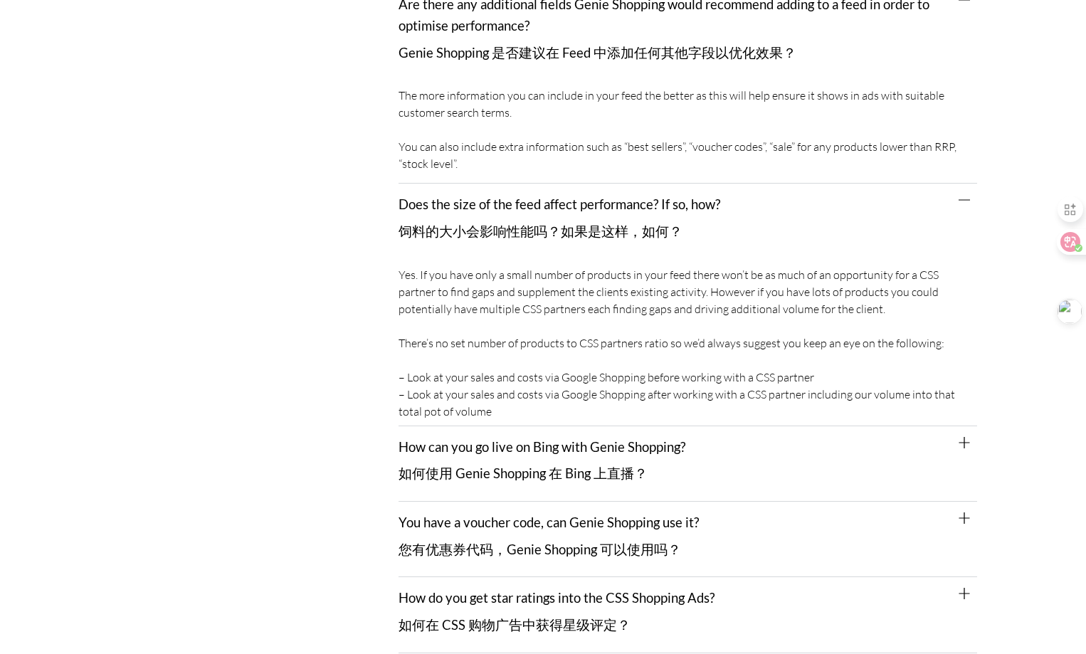
scroll to position [6476, 0]
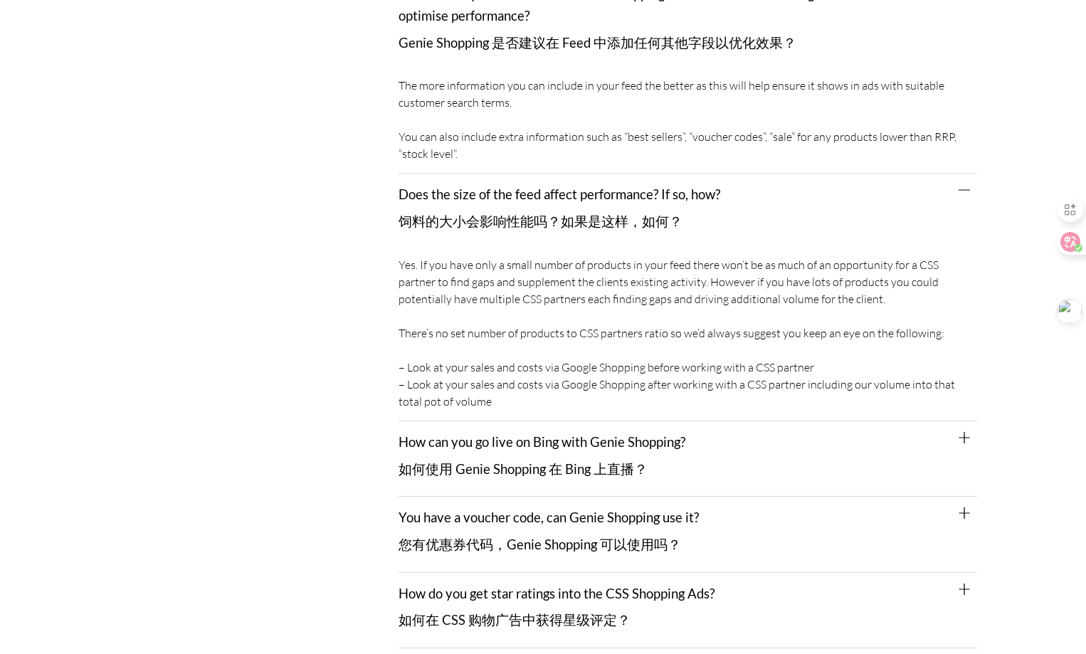
click at [966, 432] on icon at bounding box center [964, 437] width 11 height 11
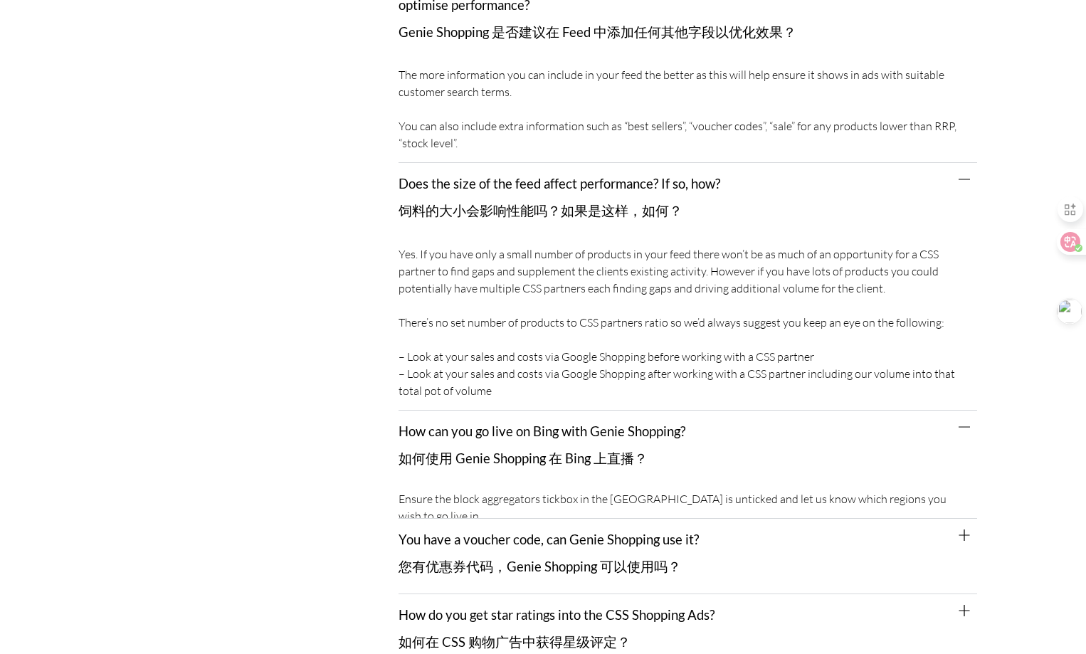
scroll to position [6690, 0]
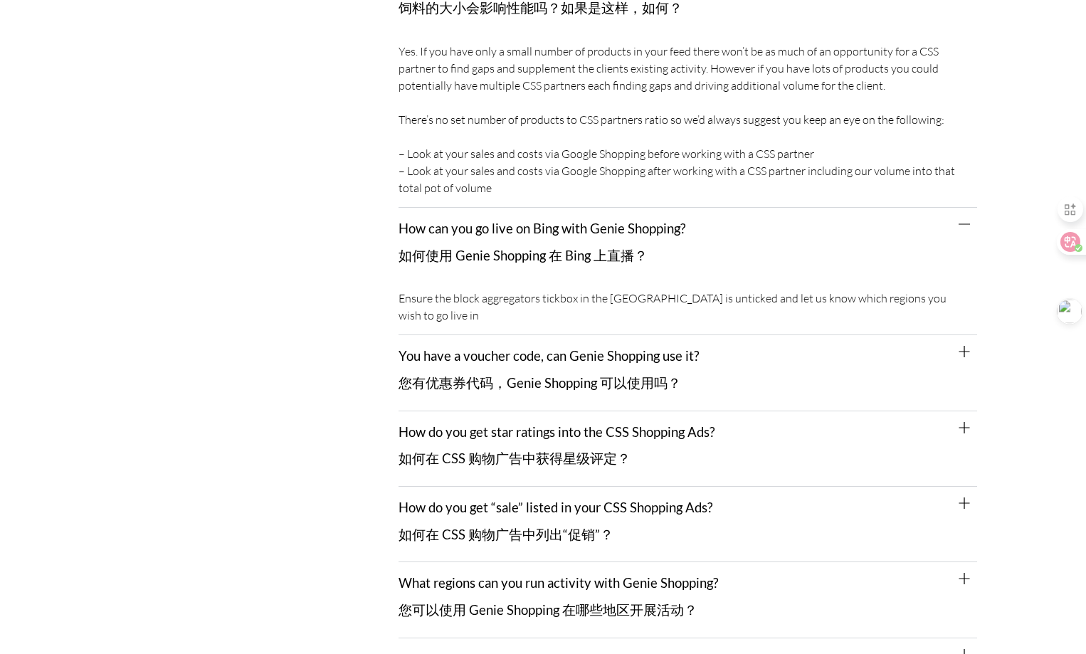
click at [966, 346] on icon at bounding box center [964, 351] width 11 height 11
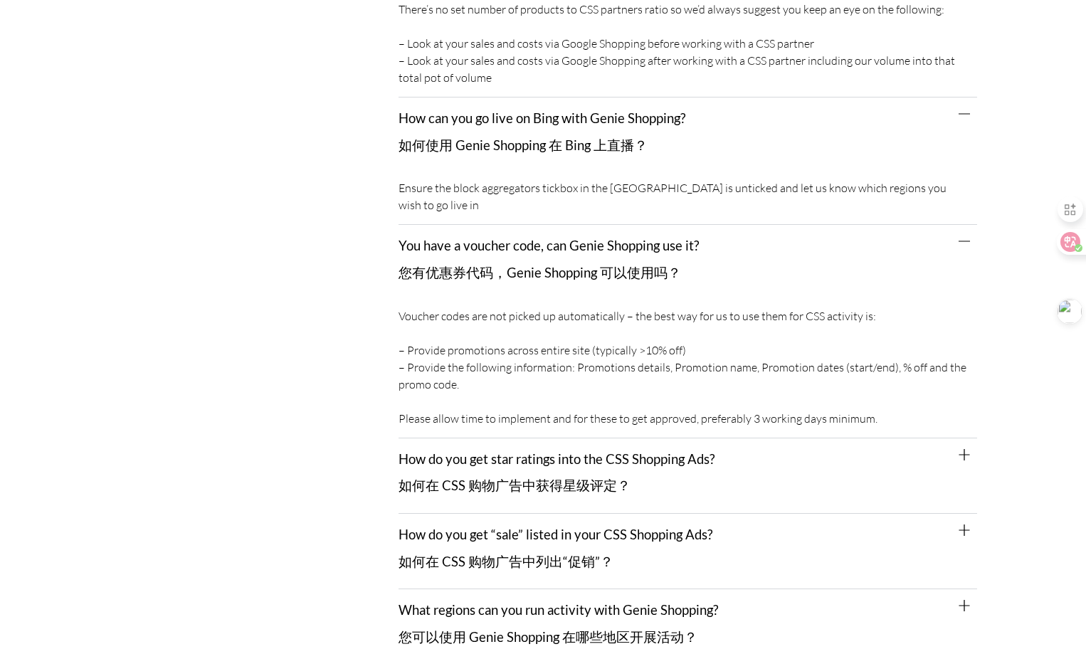
scroll to position [6903, 0]
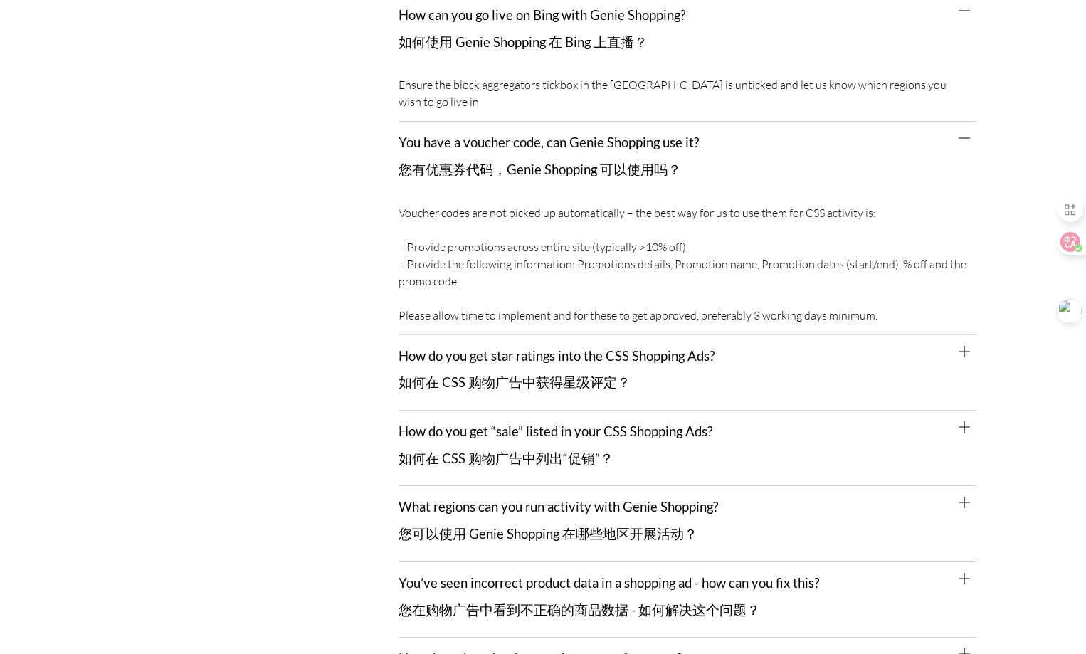
click at [960, 346] on icon at bounding box center [964, 351] width 11 height 11
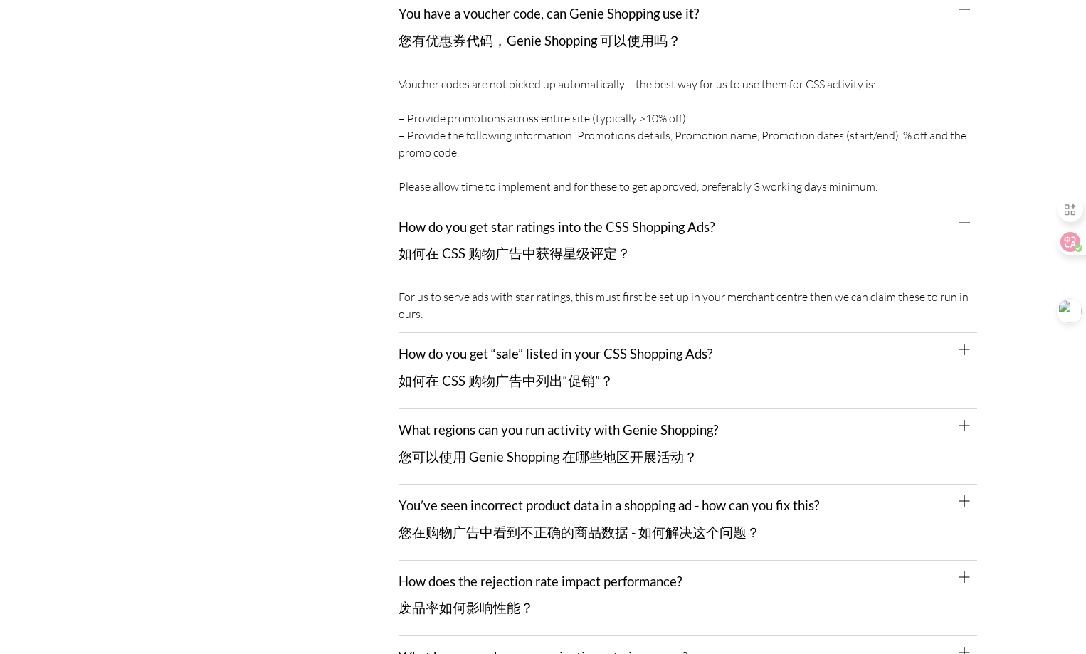
scroll to position [7117, 0]
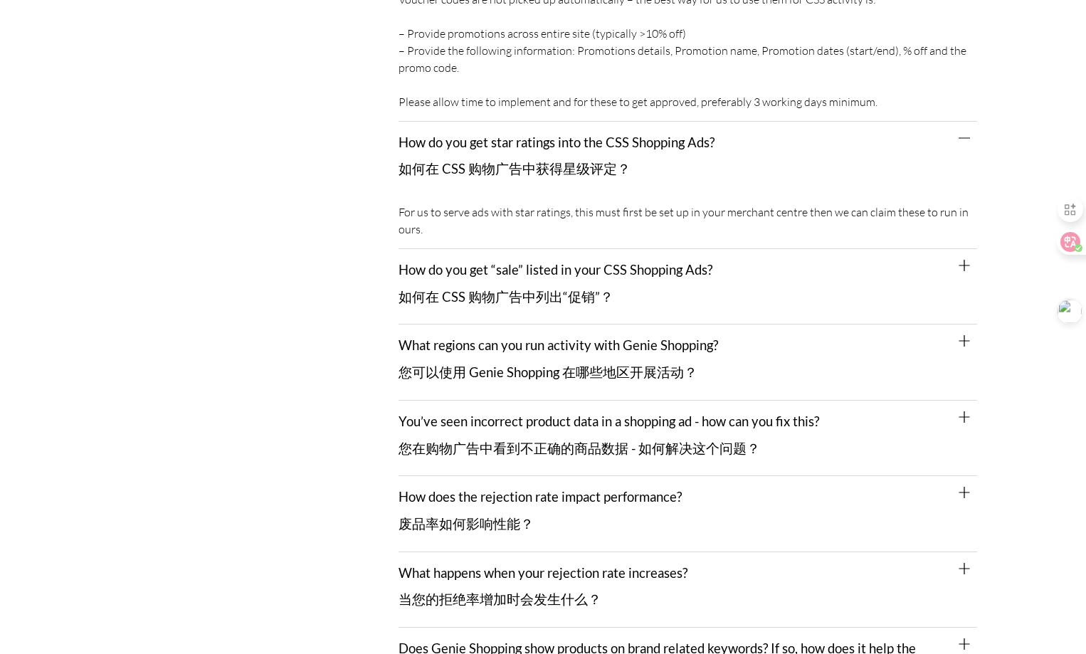
click at [965, 260] on icon at bounding box center [964, 265] width 11 height 11
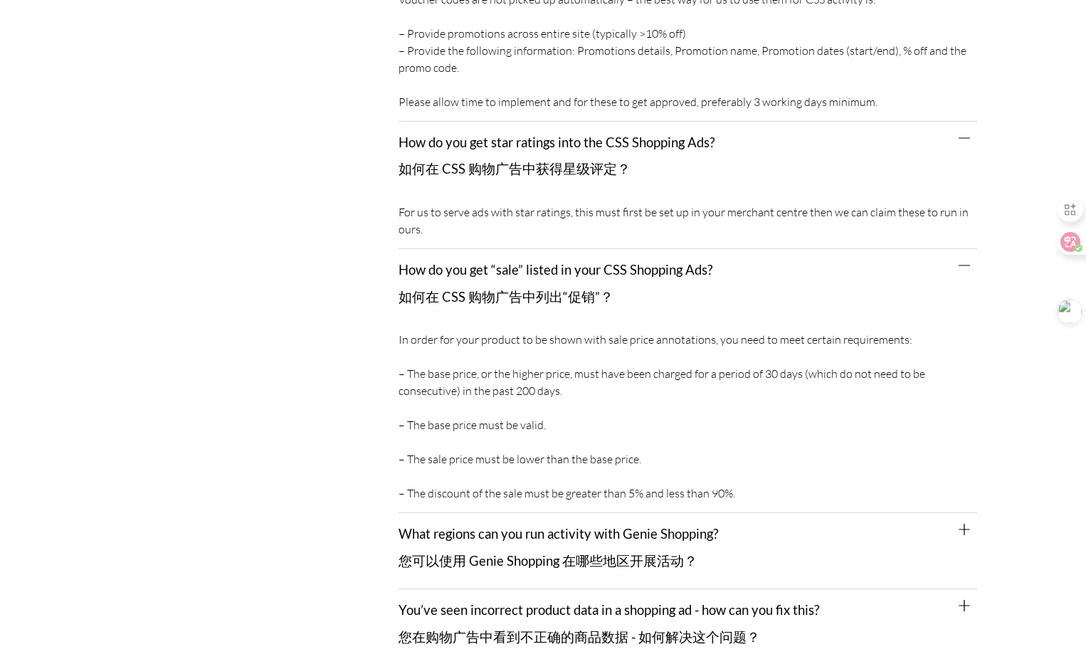
click at [959, 524] on icon at bounding box center [964, 529] width 11 height 11
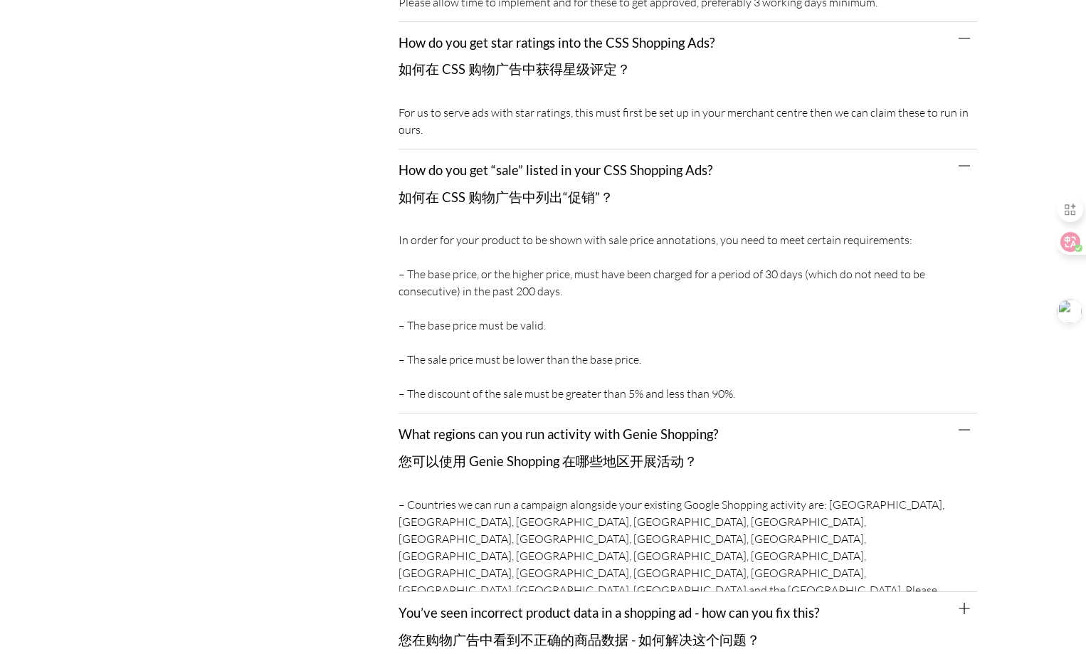
scroll to position [7330, 0]
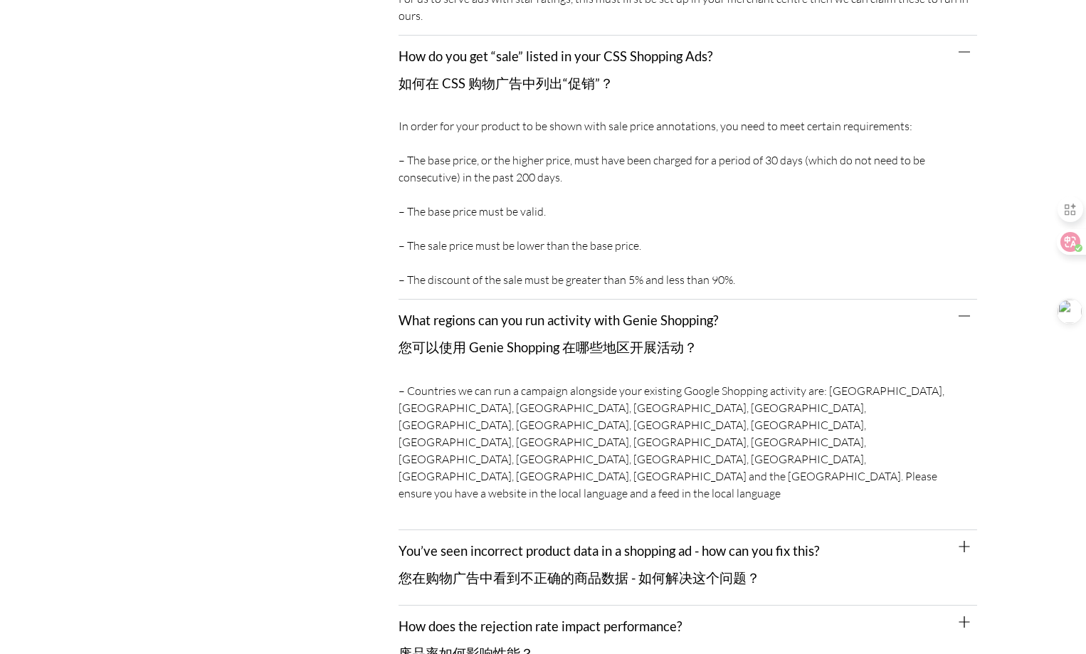
click at [961, 530] on div "You’ve seen incorrect product data in a shopping ad - how can you fix this? 您在购…" at bounding box center [688, 567] width 579 height 75
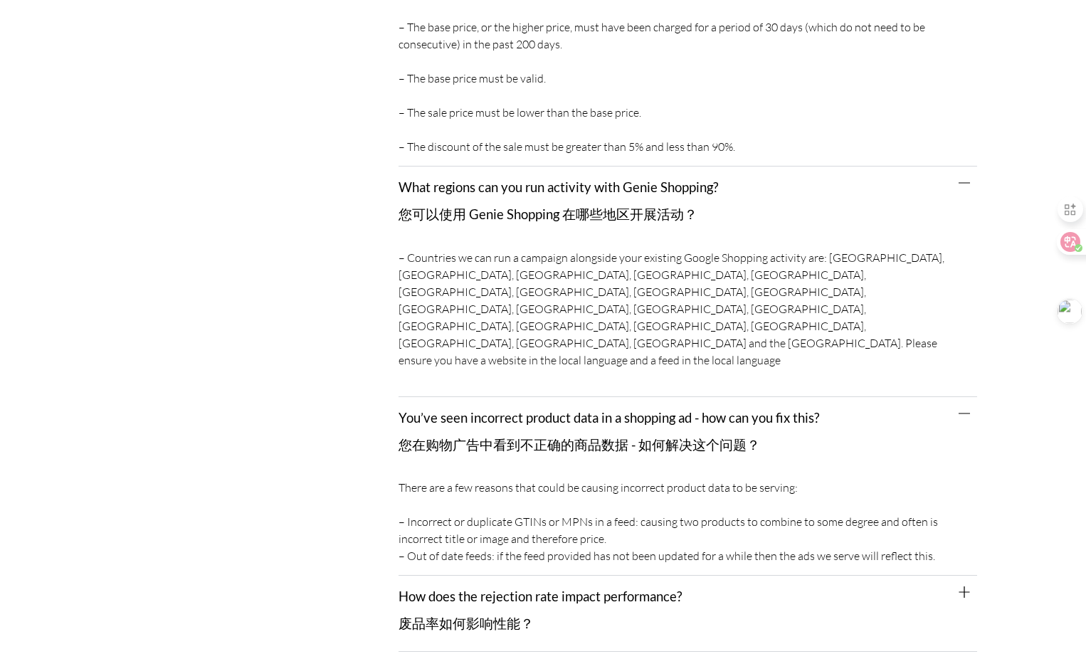
scroll to position [7615, 0]
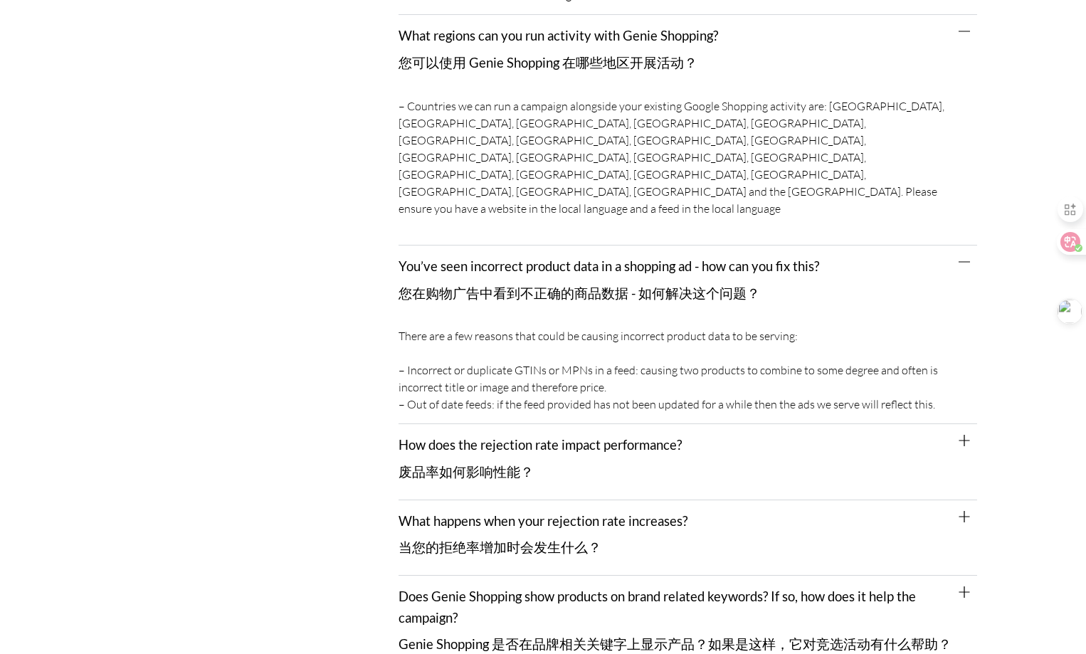
click at [966, 435] on icon at bounding box center [964, 440] width 11 height 11
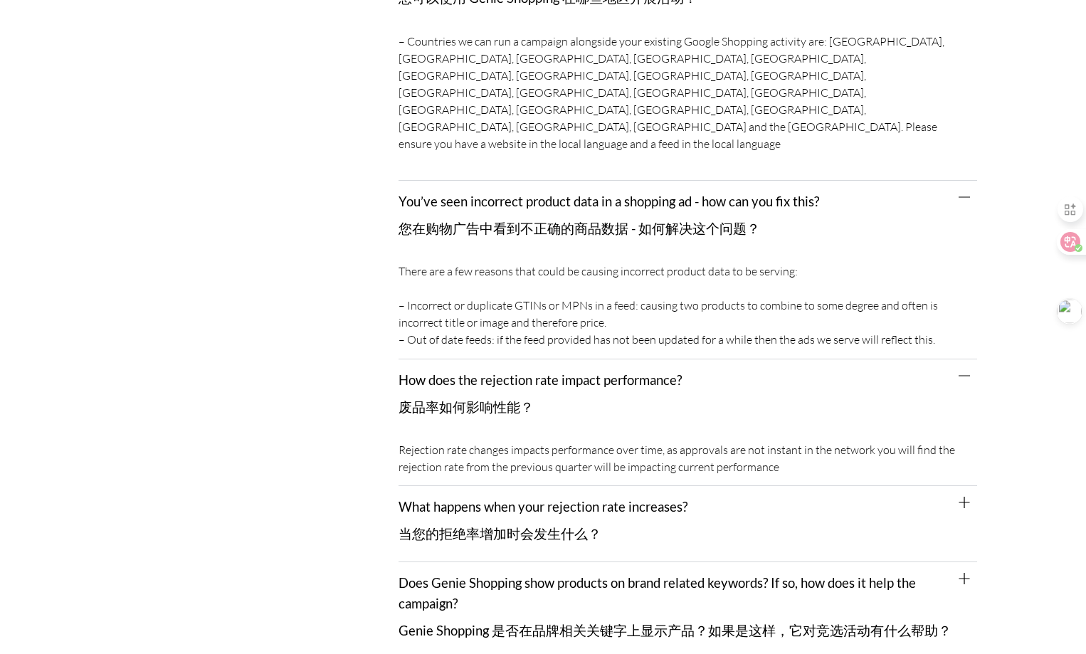
scroll to position [7757, 0]
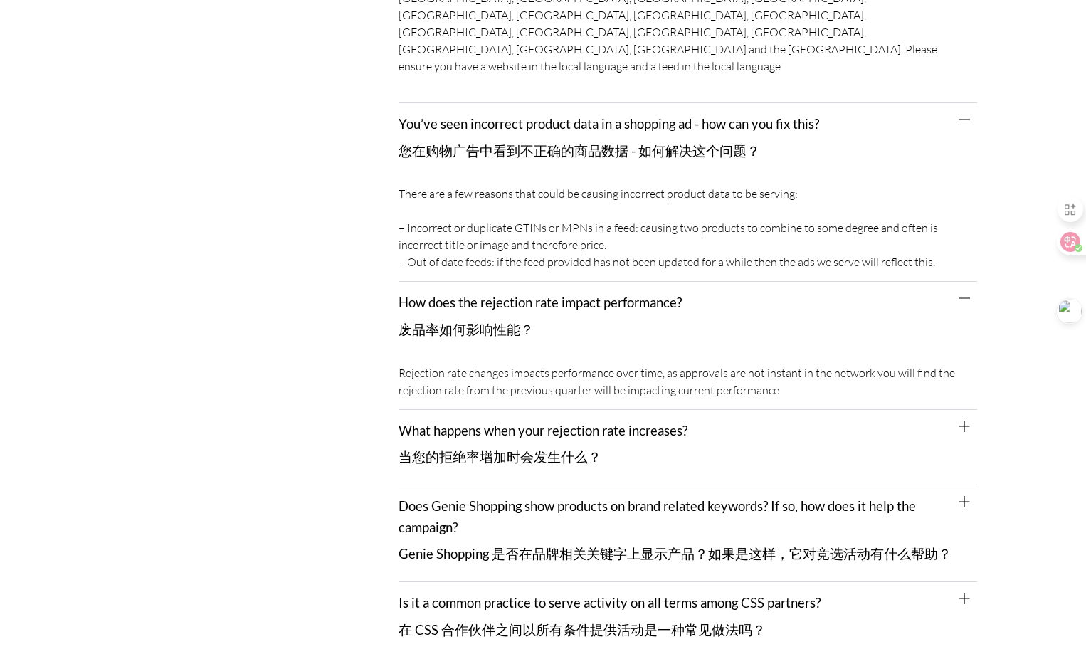
click at [966, 421] on icon at bounding box center [964, 426] width 11 height 11
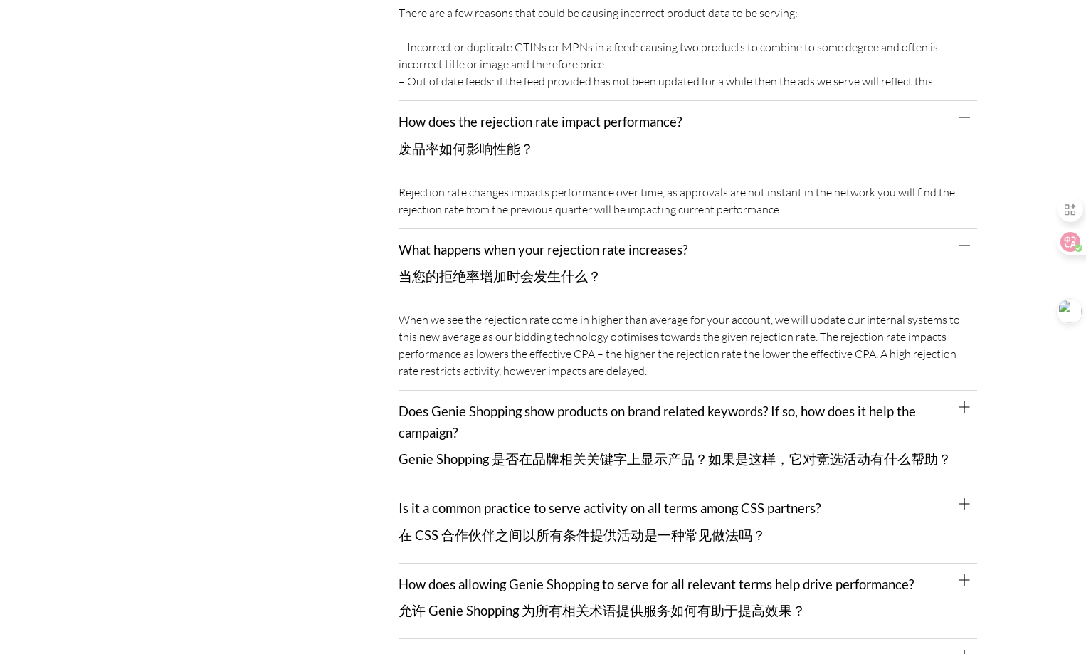
scroll to position [7971, 0]
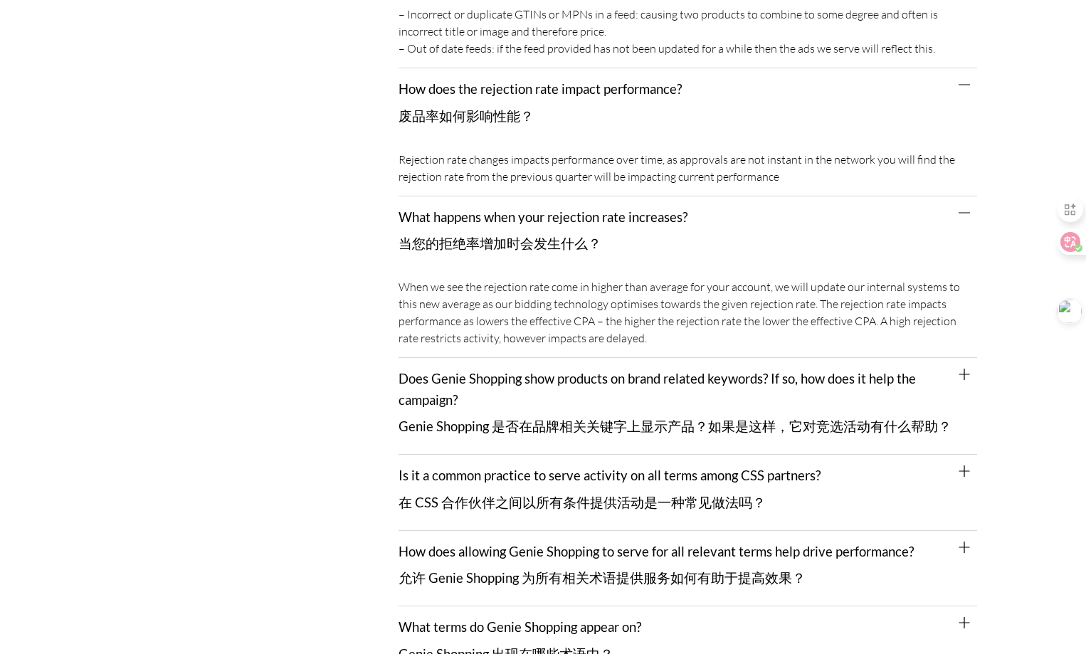
click at [962, 369] on icon at bounding box center [964, 374] width 11 height 11
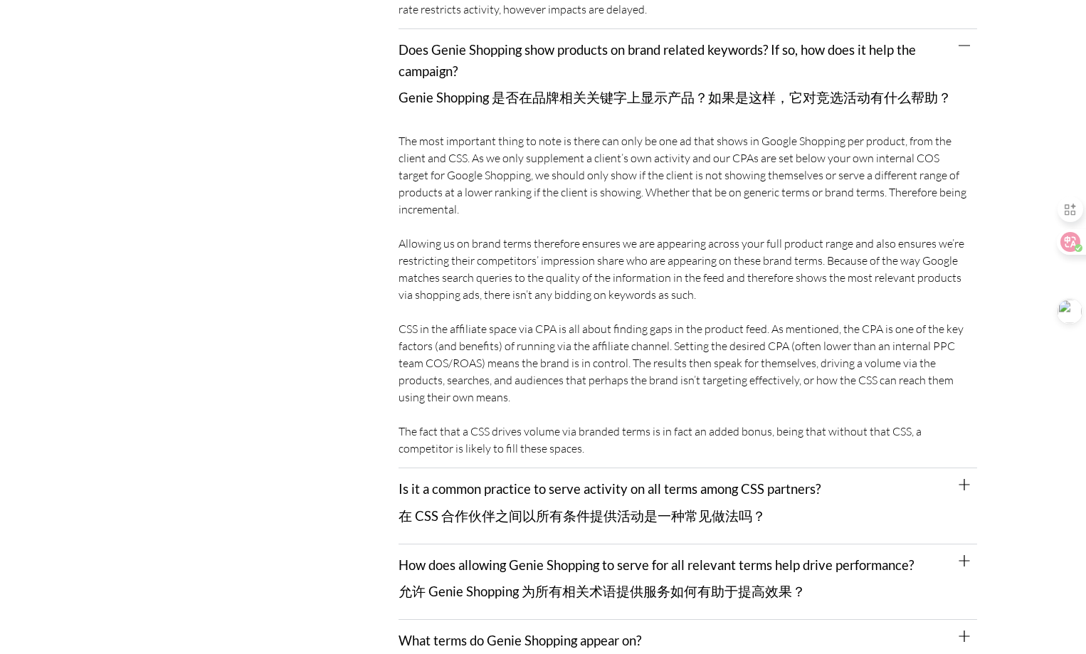
scroll to position [8327, 0]
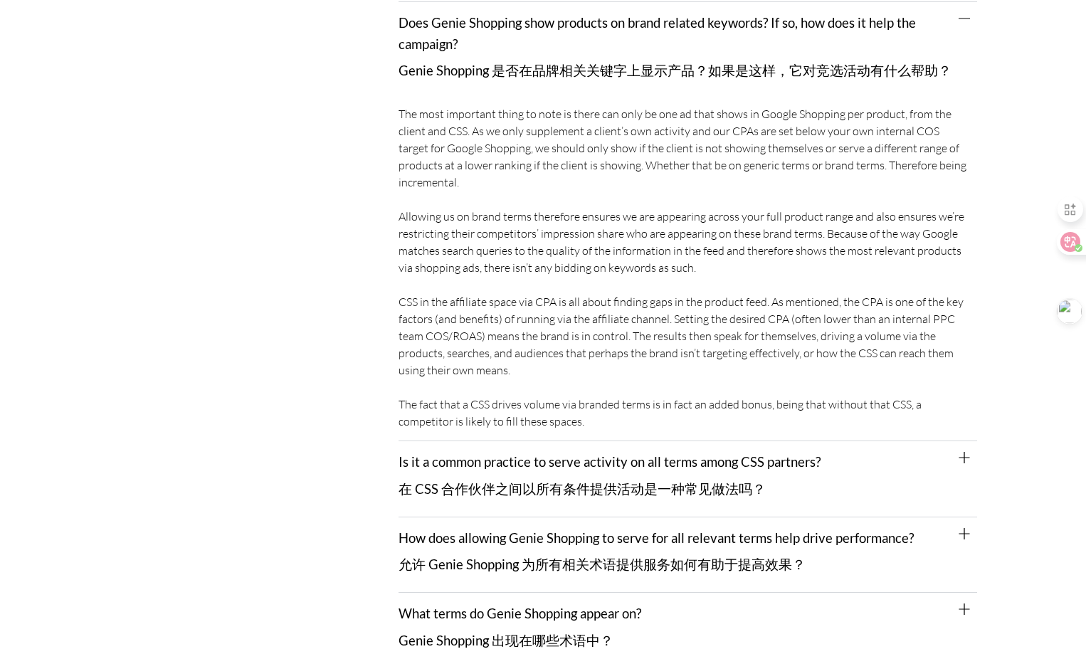
click at [957, 441] on div "Is it a common practice to serve activity on all terms among CSS partners? 在 CS…" at bounding box center [688, 478] width 579 height 75
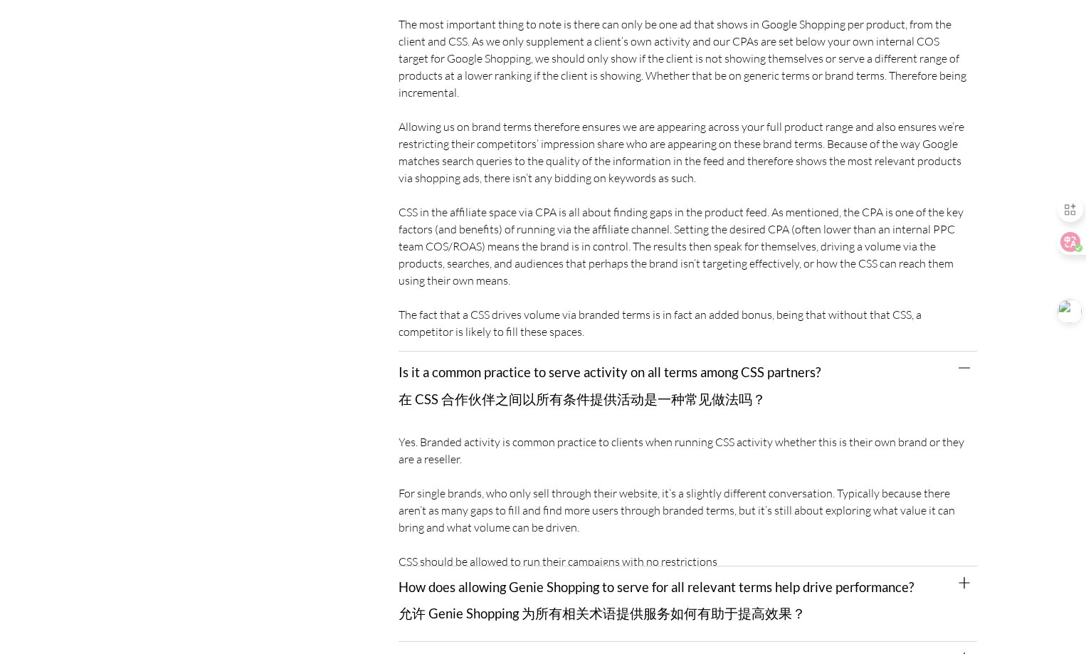
scroll to position [8540, 0]
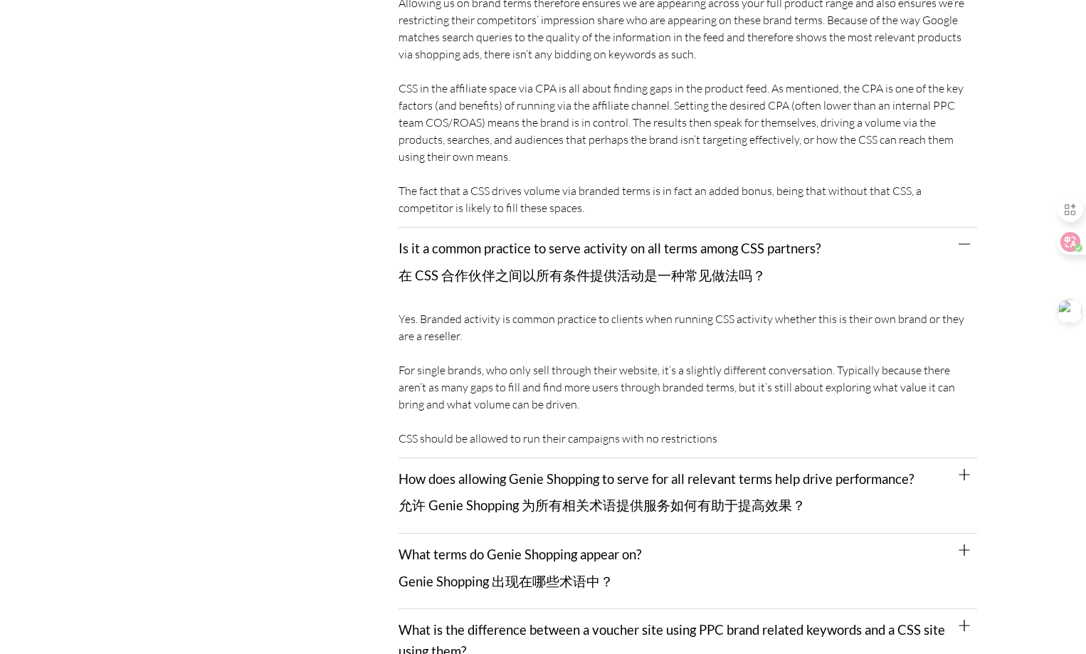
click at [963, 469] on icon at bounding box center [964, 474] width 11 height 11
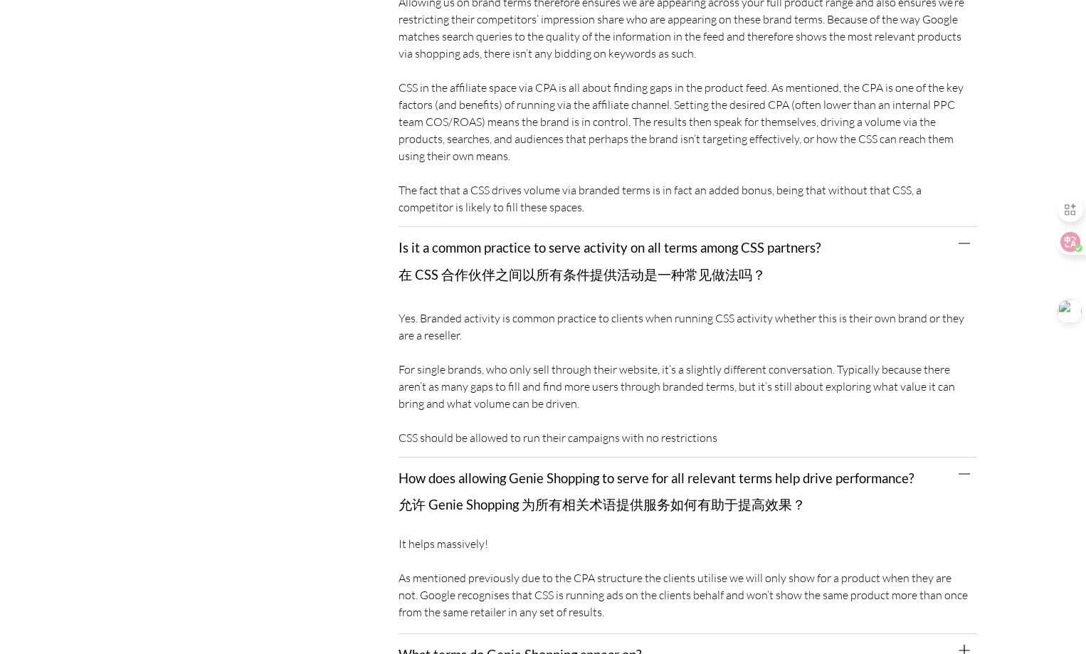
scroll to position [8754, 0]
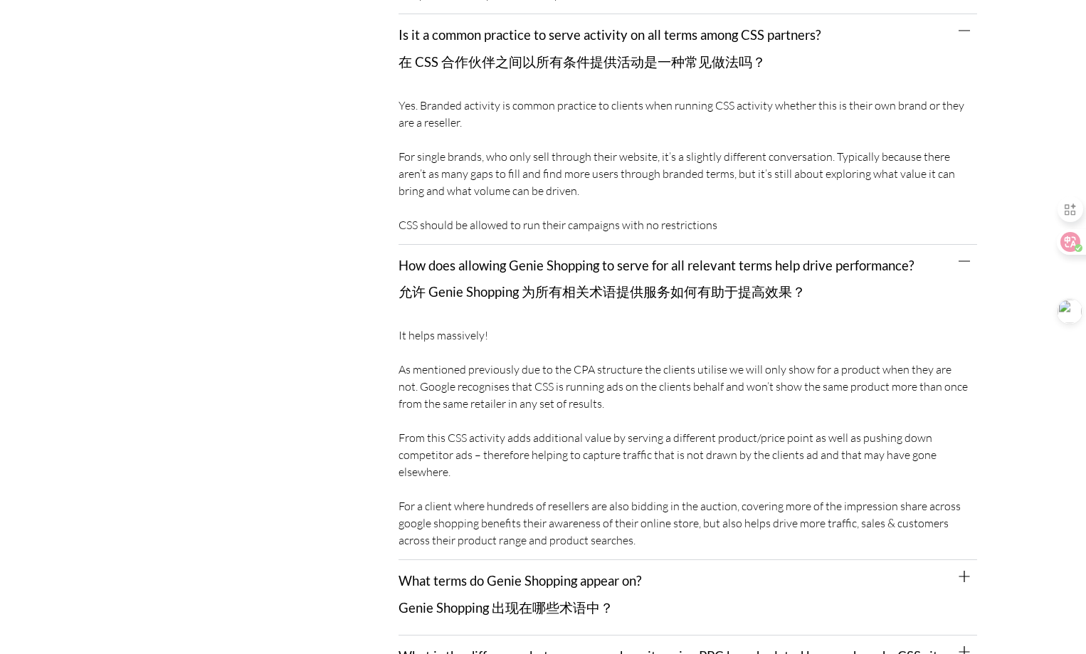
click at [956, 560] on div "What terms do Genie Shopping appear on? Genie Shopping 出现在哪些术语中？" at bounding box center [688, 597] width 579 height 75
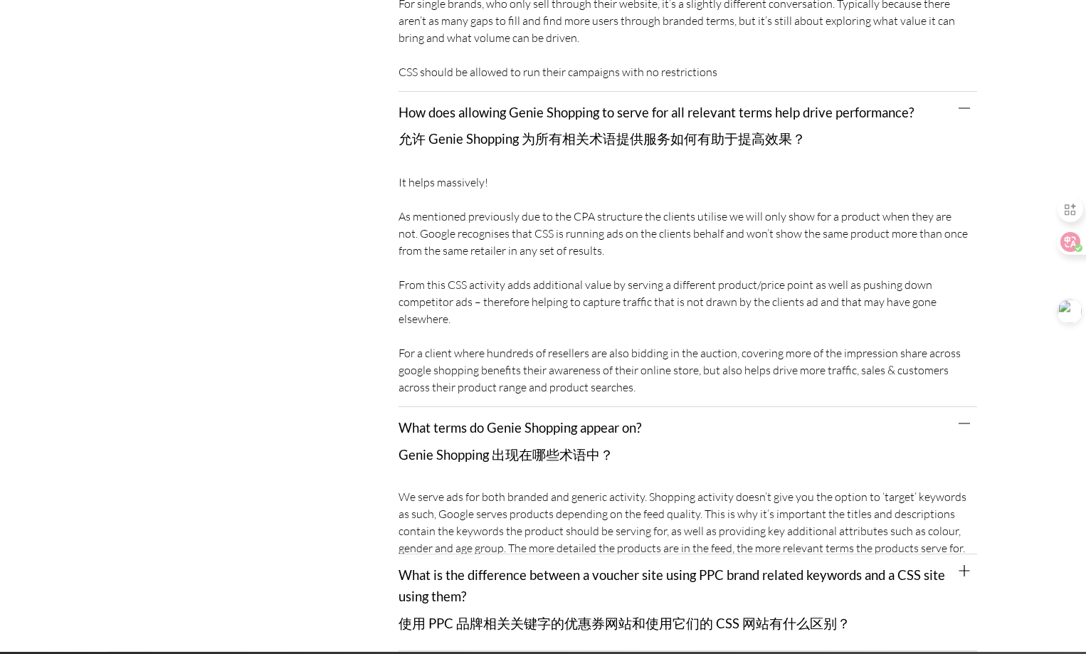
scroll to position [9038, 0]
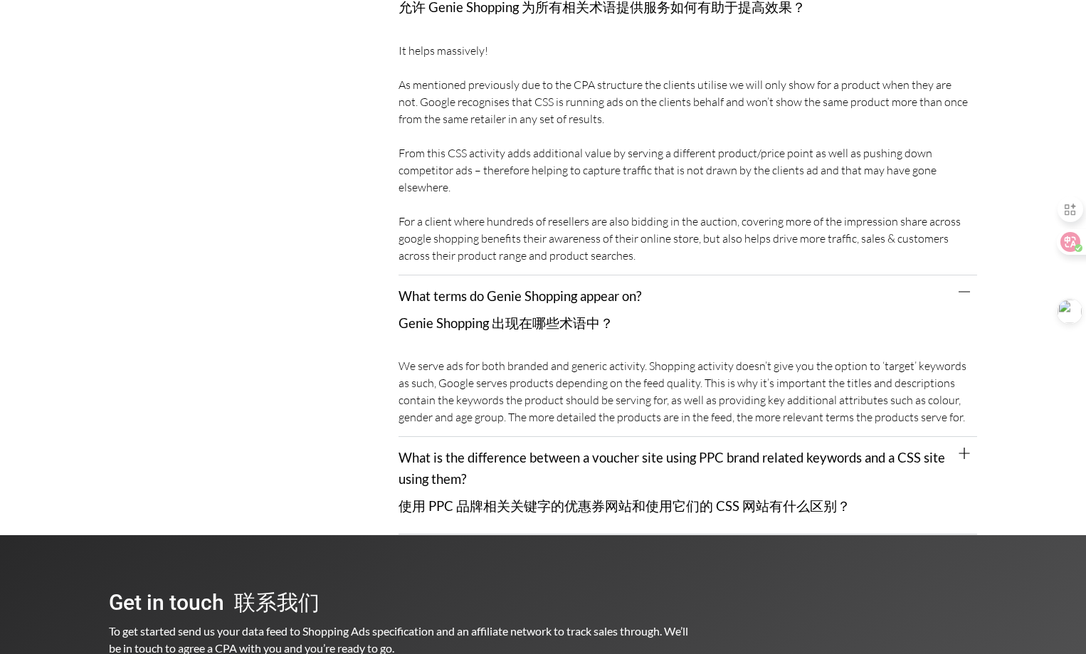
click at [965, 448] on icon at bounding box center [964, 453] width 11 height 11
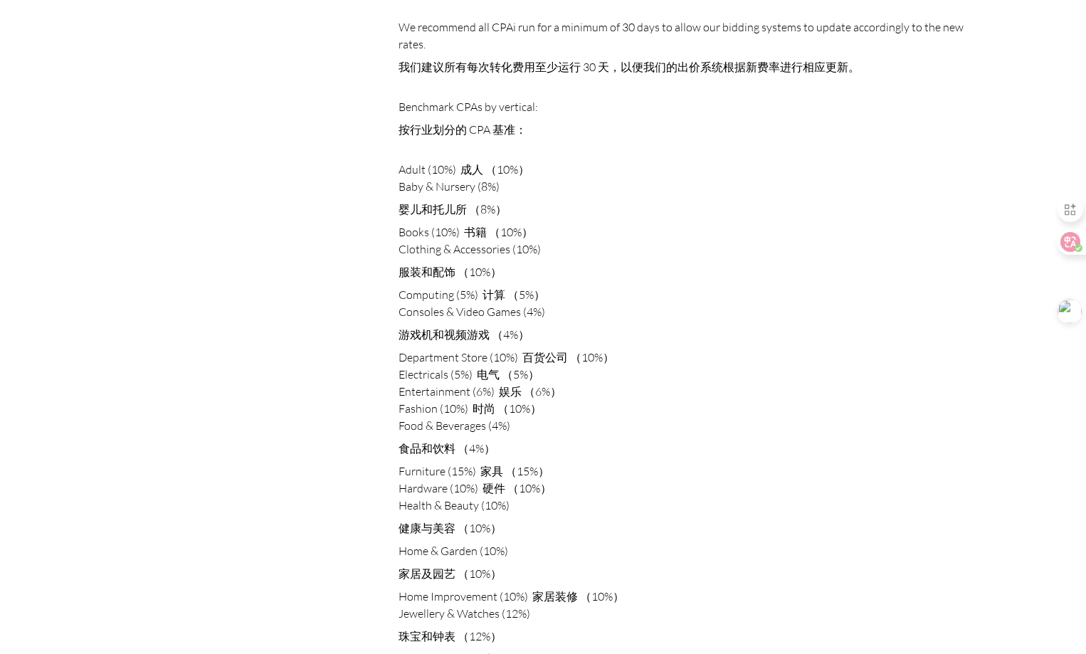
scroll to position [2990, 0]
